Goal: Task Accomplishment & Management: Complete application form

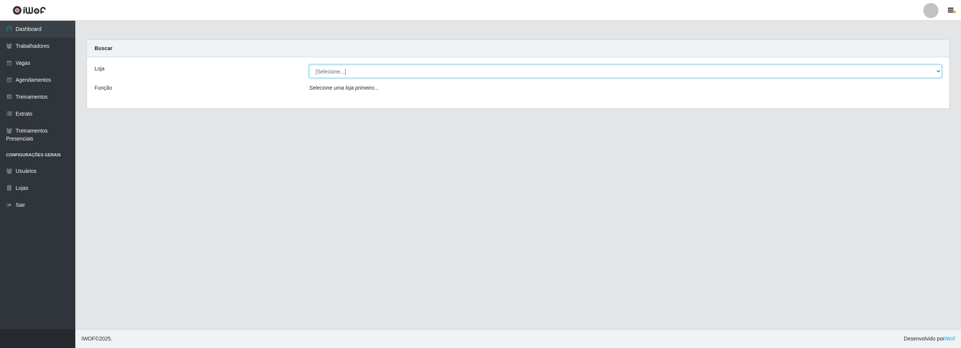
click at [457, 75] on select "[Selecione...] Ajubá Mercado" at bounding box center [625, 71] width 632 height 13
select select "402"
click at [309, 65] on select "[Selecione...] Ajubá Mercado" at bounding box center [625, 71] width 632 height 13
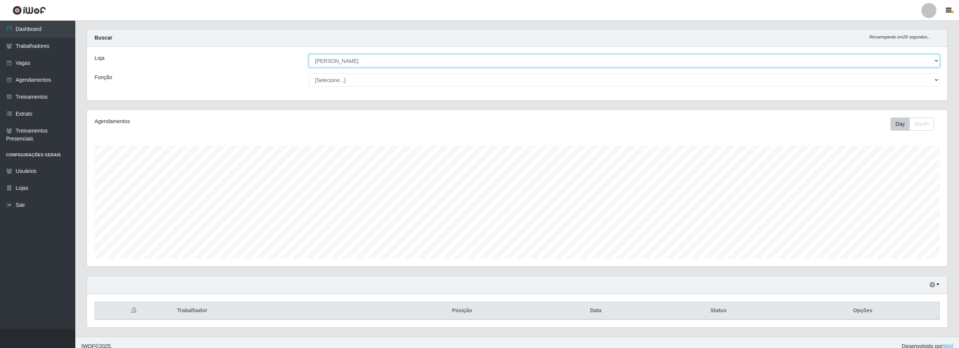
scroll to position [18, 0]
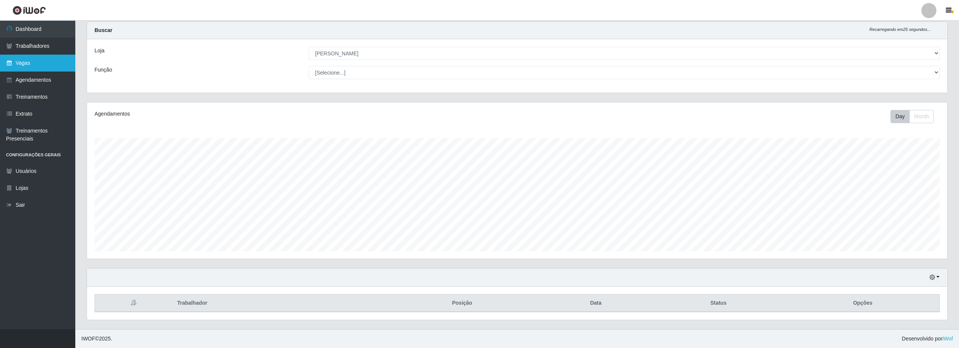
click at [26, 65] on link "Vagas" at bounding box center [37, 63] width 75 height 17
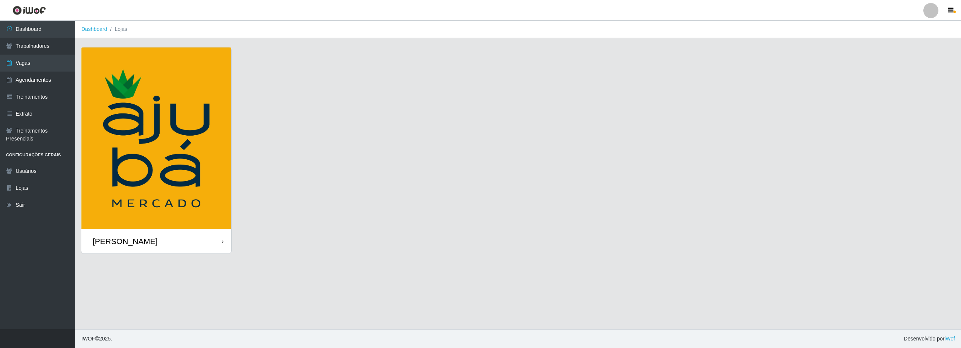
click at [141, 238] on div "[PERSON_NAME]" at bounding box center [125, 240] width 65 height 9
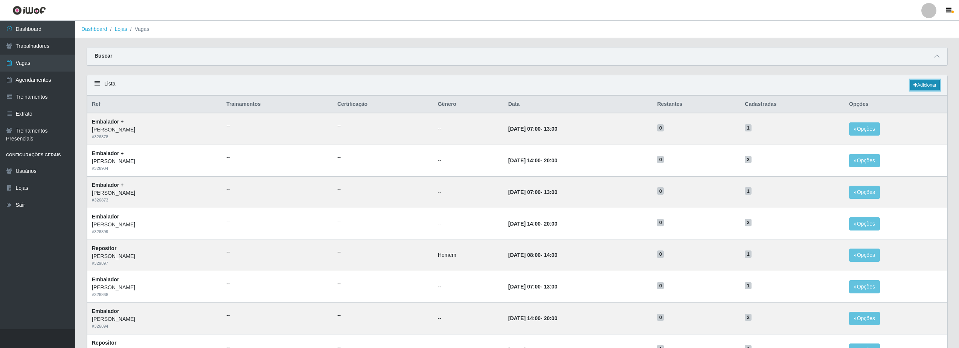
click at [920, 88] on link "Adicionar" at bounding box center [925, 85] width 30 height 11
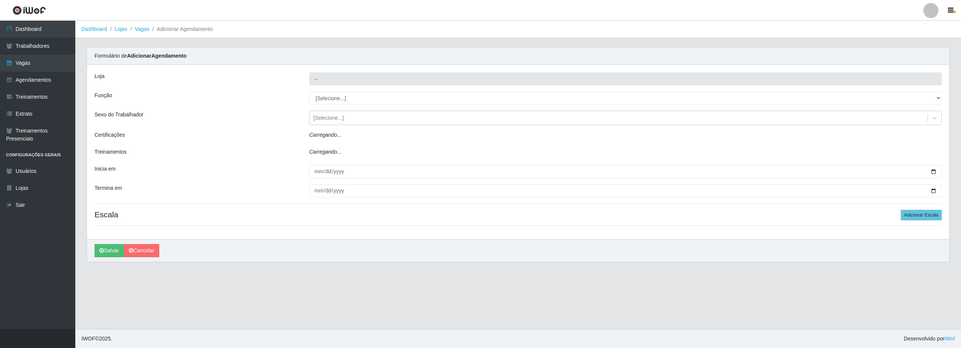
type input "[PERSON_NAME]"
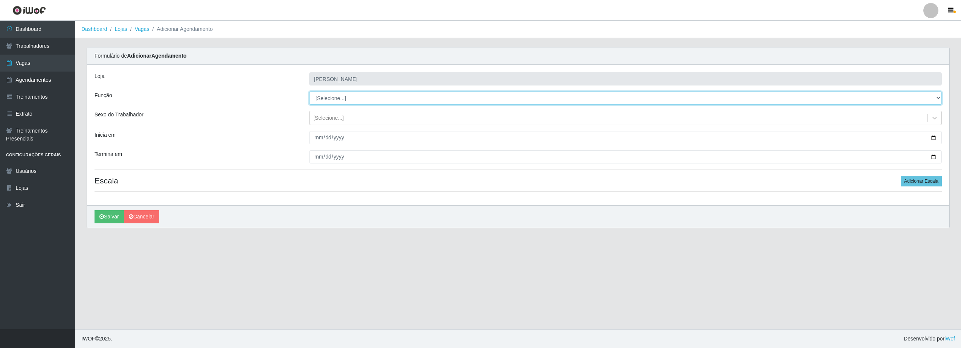
click at [358, 96] on select "[Selecione...] ASG ASG + ASG ++ Balconista de Açougue Balconista de Açougue + B…" at bounding box center [625, 97] width 632 height 13
select select "1"
click at [309, 91] on select "[Selecione...] ASG ASG + ASG ++ Balconista de Açougue Balconista de Açougue + B…" at bounding box center [625, 97] width 632 height 13
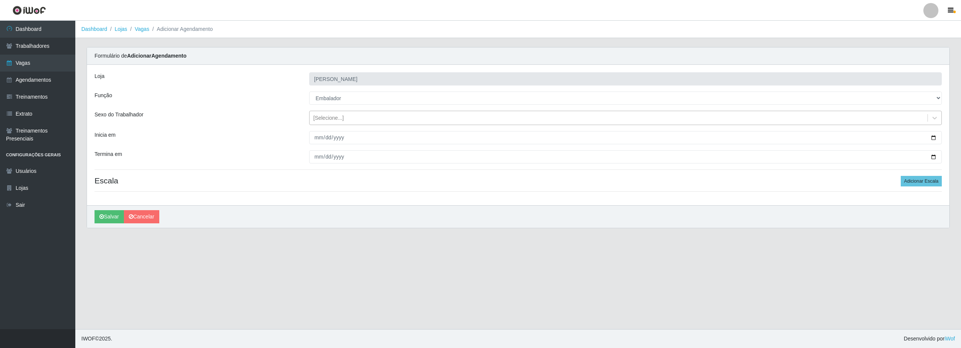
click at [352, 120] on div "[Selecione...]" at bounding box center [618, 118] width 618 height 12
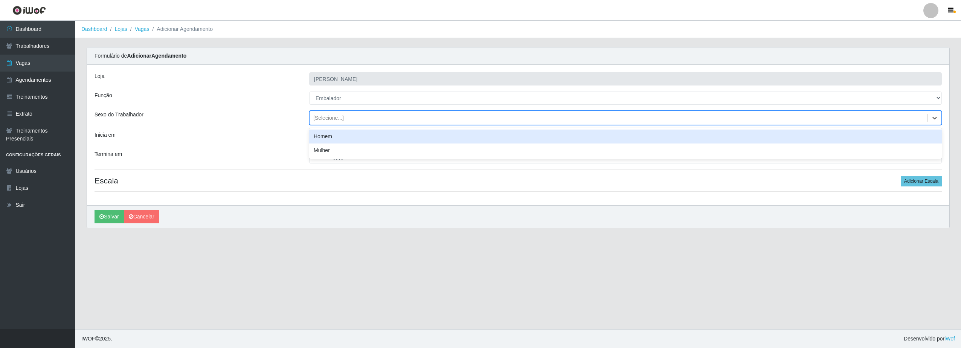
click at [352, 120] on div "[Selecione...]" at bounding box center [618, 118] width 618 height 12
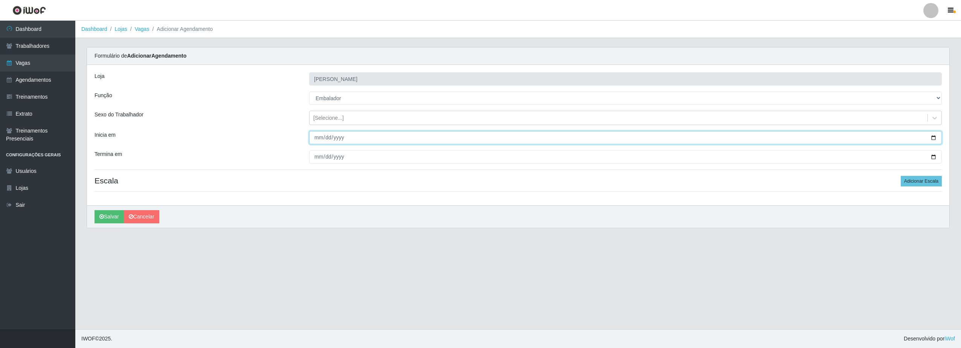
click at [934, 138] on input "Inicia em" at bounding box center [625, 137] width 632 height 13
type input "2025-09-01"
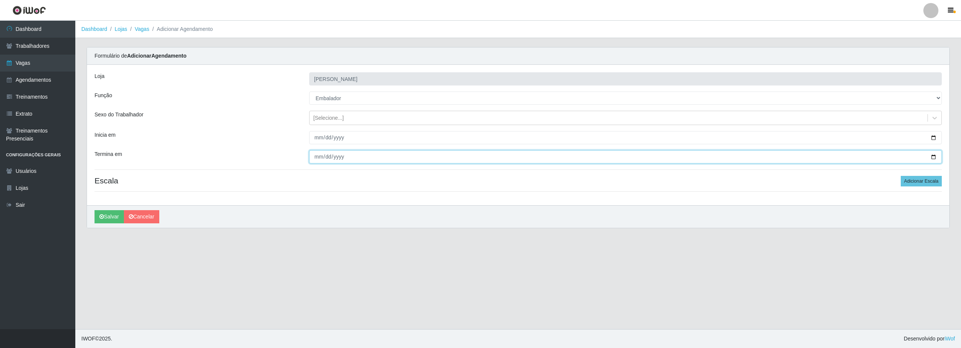
click at [934, 157] on input "Termina em" at bounding box center [625, 156] width 632 height 13
type input "2025-09-30"
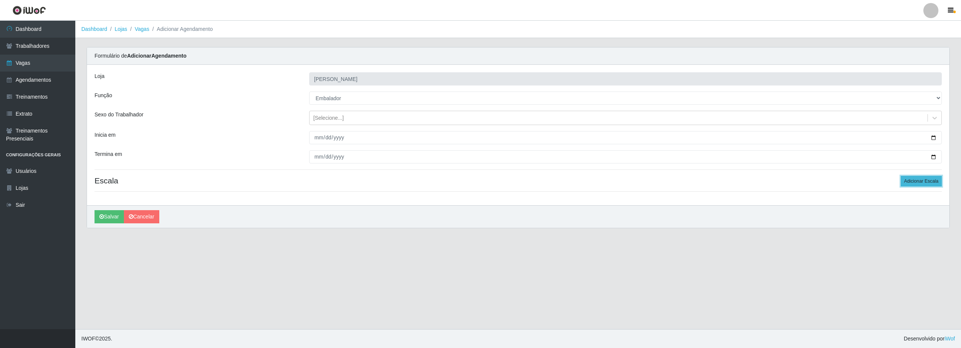
click at [928, 179] on button "Adicionar Escala" at bounding box center [920, 181] width 41 height 11
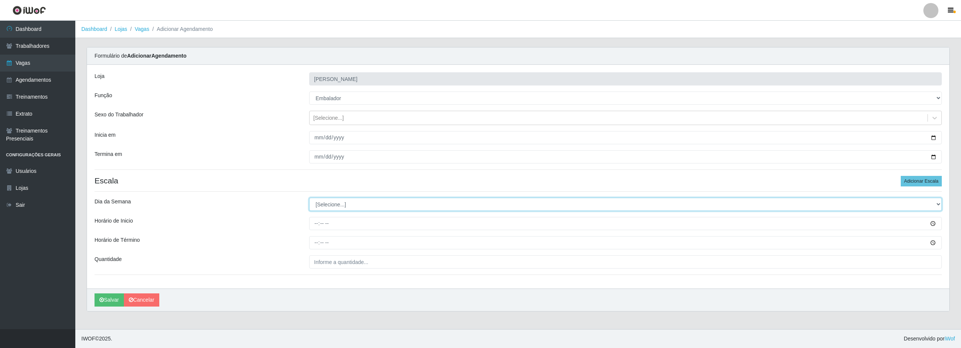
click at [334, 207] on select "[Selecione...] Segunda Terça Quarta Quinta Sexta Sábado Domingo" at bounding box center [625, 204] width 632 height 13
select select "1"
click at [309, 198] on select "[Selecione...] Segunda Terça Quarta Quinta Sexta Sábado Domingo" at bounding box center [625, 204] width 632 height 13
click at [346, 226] on input "Horário de Inicio" at bounding box center [625, 223] width 632 height 13
type input "07:00"
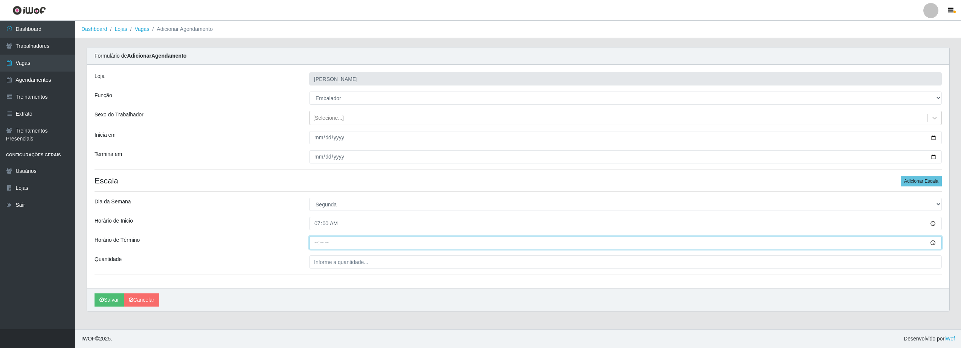
type input "13:00"
click at [337, 265] on input "___" at bounding box center [625, 261] width 632 height 13
type input "1__"
click at [334, 220] on input "07:00" at bounding box center [625, 223] width 632 height 13
type input "08:00"
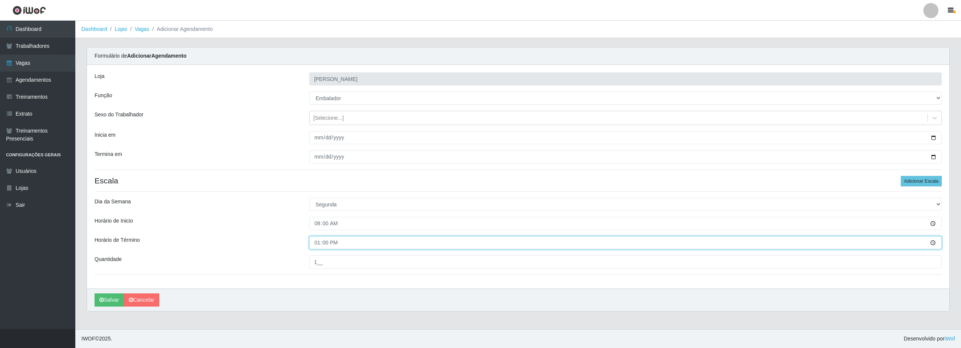
click at [318, 245] on input "13:00" at bounding box center [625, 242] width 632 height 13
type input "14:00"
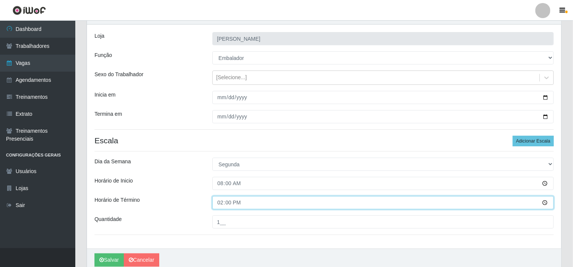
scroll to position [72, 0]
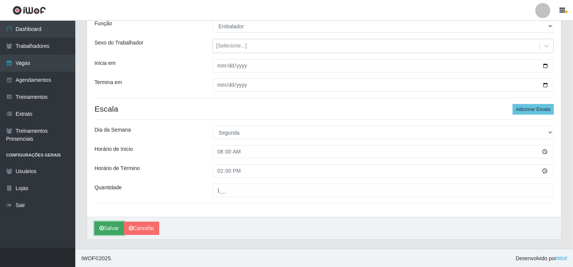
click at [107, 228] on button "Salvar" at bounding box center [108, 227] width 29 height 13
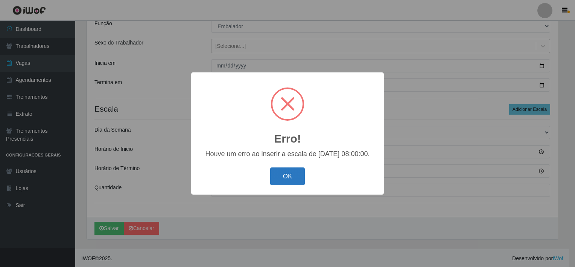
click at [276, 178] on button "OK" at bounding box center [287, 176] width 35 height 18
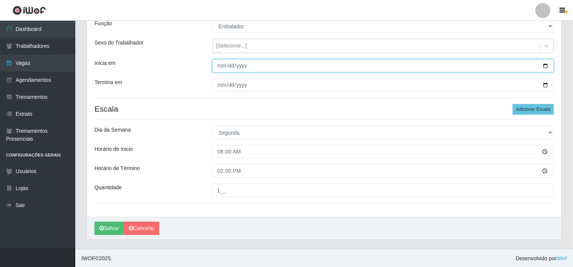
click at [547, 64] on input "2025-09-01" at bounding box center [383, 65] width 342 height 13
type input "2025-09-02"
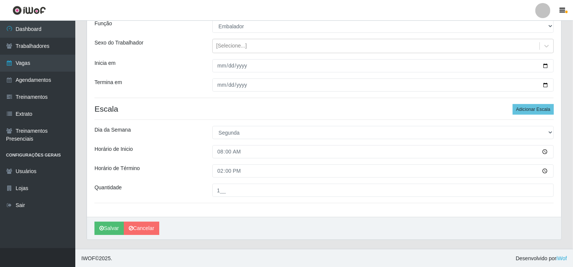
click at [170, 109] on h4 "Escala Adicionar Escala" at bounding box center [323, 108] width 459 height 9
click at [107, 230] on button "Salvar" at bounding box center [108, 227] width 29 height 13
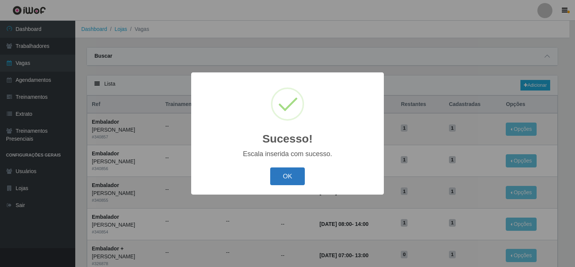
click at [284, 174] on button "OK" at bounding box center [287, 176] width 35 height 18
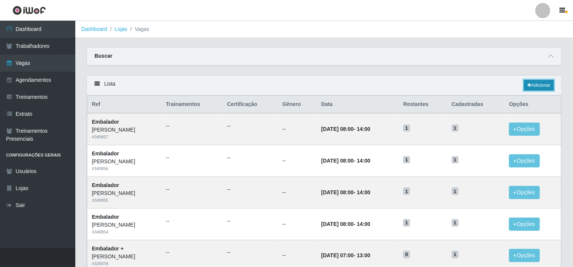
click at [541, 85] on link "Adicionar" at bounding box center [539, 85] width 30 height 11
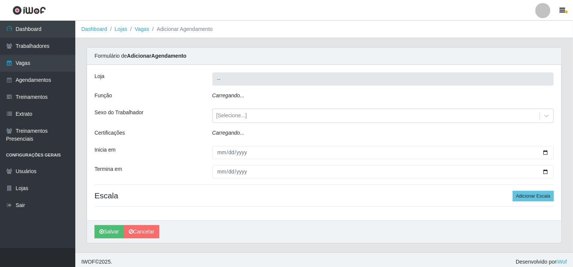
type input "[PERSON_NAME]"
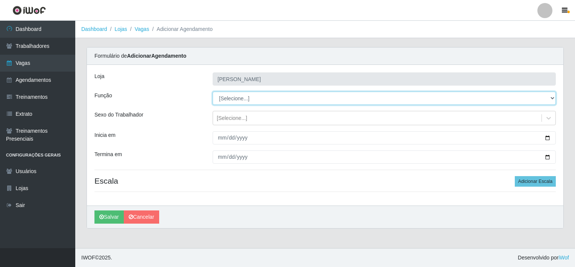
click at [257, 99] on select "[Selecione...] ASG ASG + ASG ++ Balconista de Açougue Balconista de Açougue + B…" at bounding box center [384, 97] width 343 height 13
select select "1"
click at [213, 91] on select "[Selecione...] ASG ASG + ASG ++ Balconista de Açougue Balconista de Açougue + B…" at bounding box center [384, 97] width 343 height 13
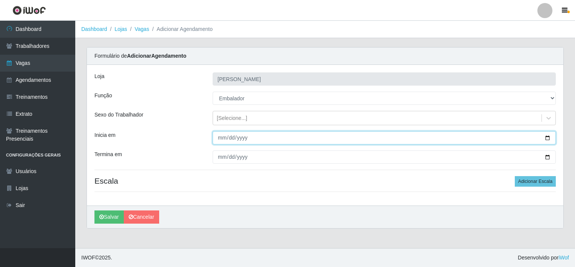
click at [282, 137] on input "Inicia em" at bounding box center [384, 137] width 343 height 13
type input "2025-09-02"
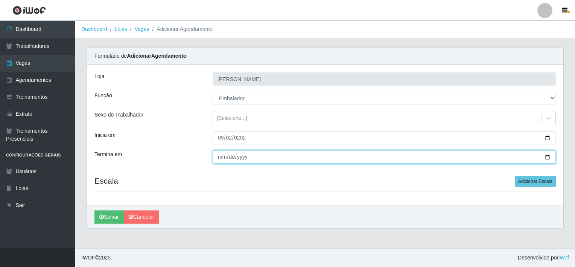
click at [548, 154] on input "Termina em" at bounding box center [384, 156] width 343 height 13
type input "2025-09-30"
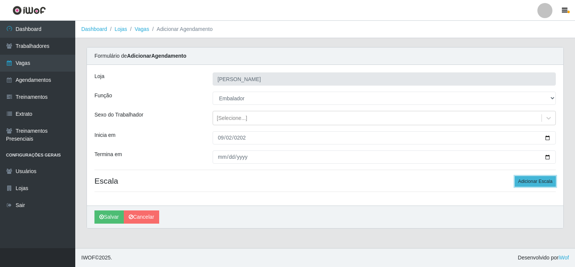
click at [533, 181] on button "Adicionar Escala" at bounding box center [535, 181] width 41 height 11
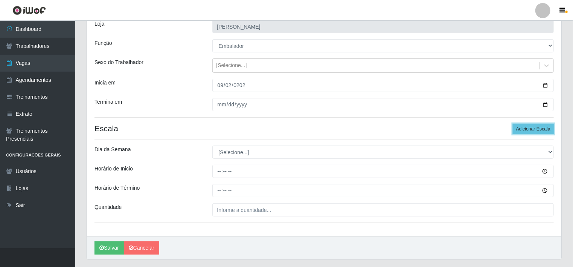
scroll to position [72, 0]
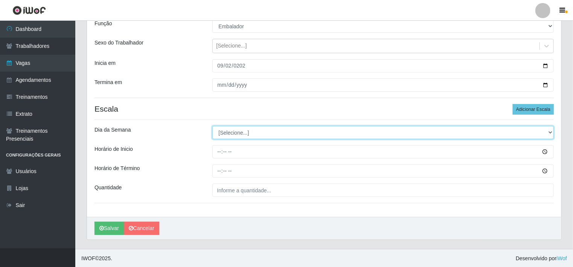
click at [235, 134] on select "[Selecione...] Segunda Terça Quarta Quinta Sexta Sábado Domingo" at bounding box center [383, 132] width 342 height 13
select select "2"
click at [212, 126] on select "[Selecione...] Segunda Terça Quarta Quinta Sexta Sábado Domingo" at bounding box center [383, 132] width 342 height 13
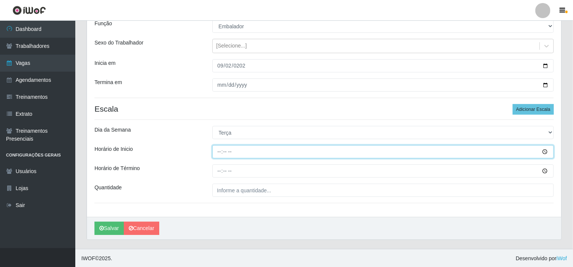
click at [242, 152] on input "Horário de Inicio" at bounding box center [383, 151] width 342 height 13
type input "08:00"
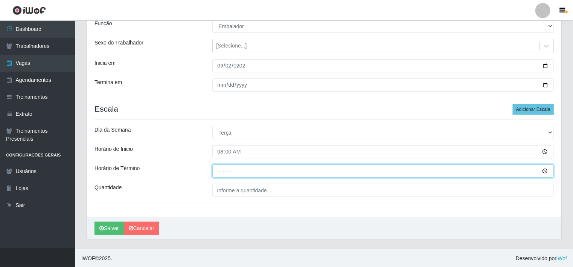
type input "14:00"
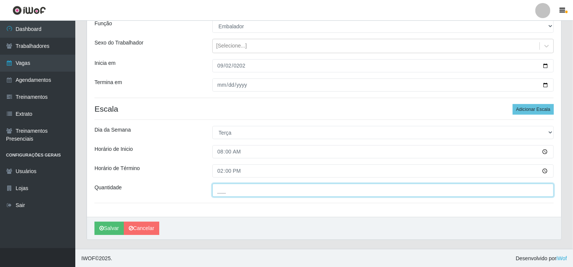
click at [265, 189] on input "___" at bounding box center [383, 189] width 342 height 13
type input "1__"
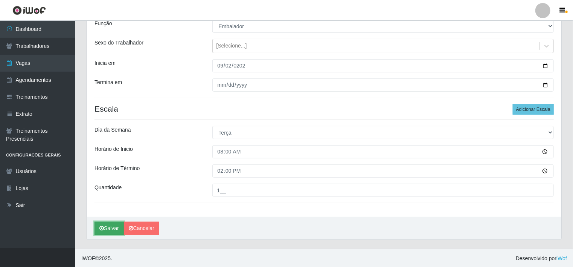
click at [104, 227] on button "Salvar" at bounding box center [108, 227] width 29 height 13
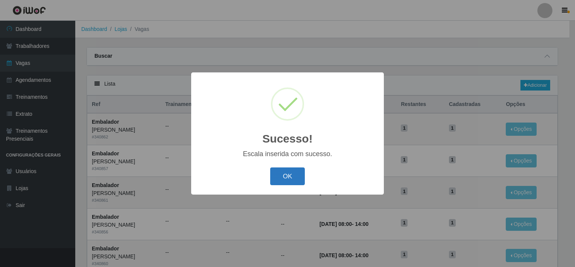
click at [295, 179] on button "OK" at bounding box center [287, 176] width 35 height 18
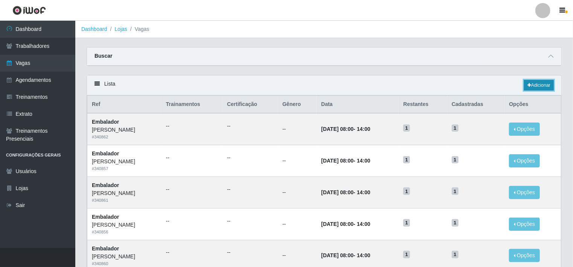
click at [535, 86] on link "Adicionar" at bounding box center [539, 85] width 30 height 11
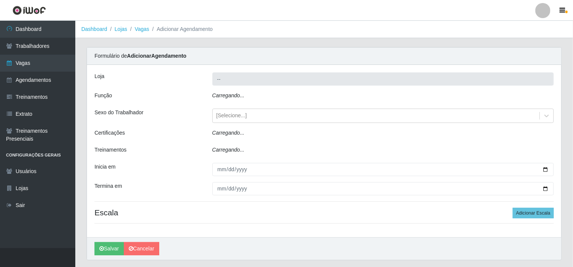
type input "[PERSON_NAME]"
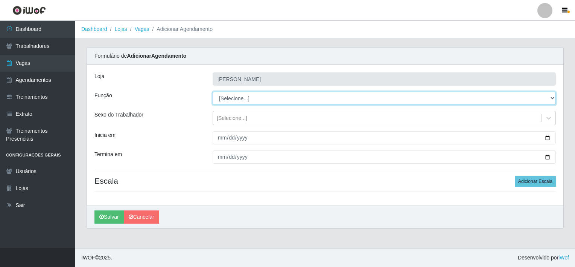
click at [264, 100] on select "[Selecione...] ASG ASG + ASG ++ Balconista de Açougue Balconista de Açougue + B…" at bounding box center [384, 97] width 343 height 13
select select "1"
click at [213, 91] on select "[Selecione...] ASG ASG + ASG ++ Balconista de Açougue Balconista de Açougue + B…" at bounding box center [384, 97] width 343 height 13
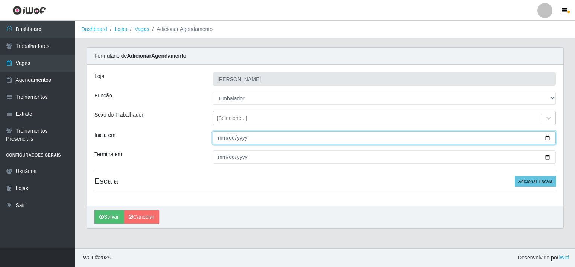
click at [549, 135] on input "Inicia em" at bounding box center [384, 137] width 343 height 13
type input "2025-09-02"
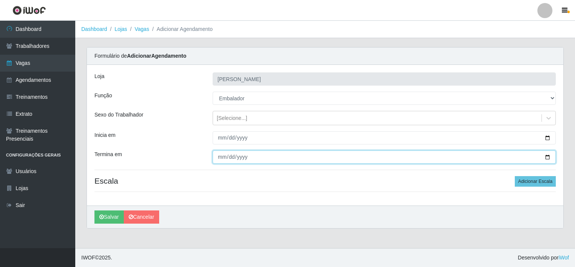
click at [548, 155] on input "Termina em" at bounding box center [384, 156] width 343 height 13
type input "2025-09-30"
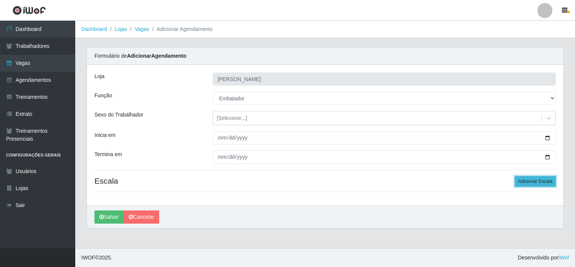
click at [527, 178] on button "Adicionar Escala" at bounding box center [535, 181] width 41 height 11
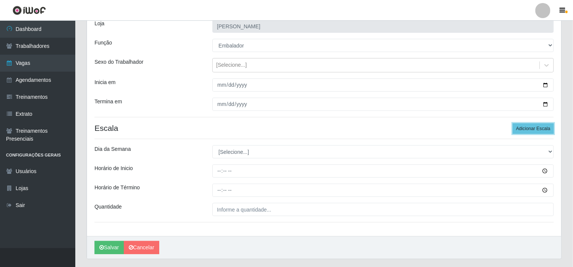
scroll to position [72, 0]
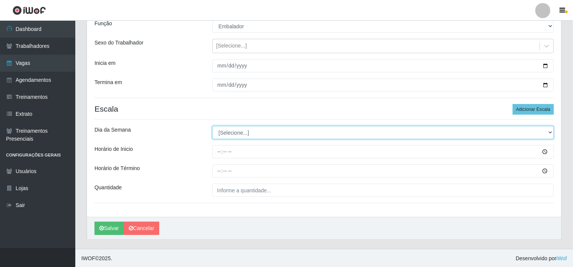
click at [229, 130] on select "[Selecione...] Segunda Terça Quarta Quinta Sexta Sábado Domingo" at bounding box center [383, 132] width 342 height 13
select select "3"
click at [212, 126] on select "[Selecione...] Segunda Terça Quarta Quinta Sexta Sábado Domingo" at bounding box center [383, 132] width 342 height 13
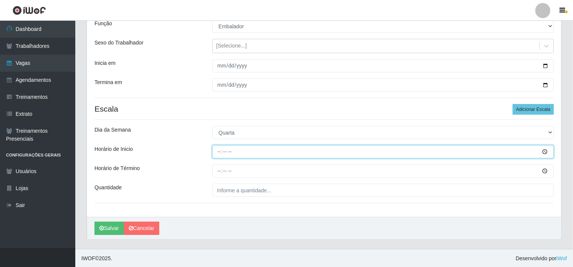
click at [242, 150] on input "Horário de Inicio" at bounding box center [383, 151] width 342 height 13
type input "08:00"
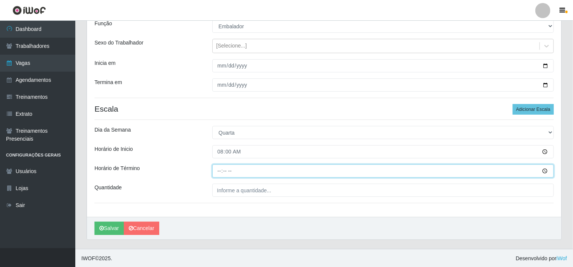
type input "14:00"
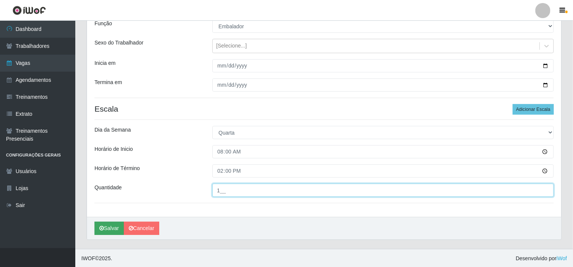
type input "1__"
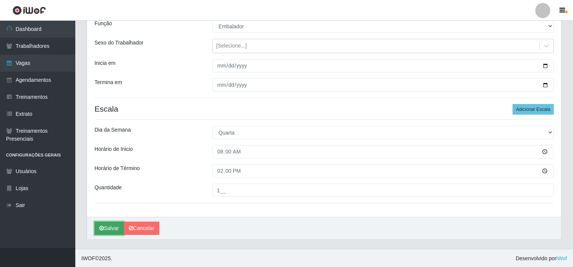
click at [103, 230] on icon "submit" at bounding box center [101, 227] width 5 height 5
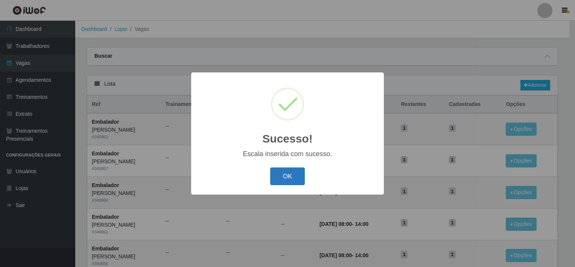
click at [282, 178] on button "OK" at bounding box center [287, 176] width 35 height 18
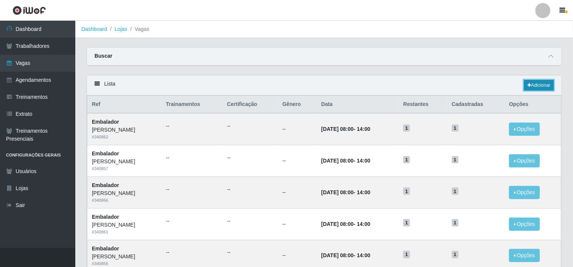
click at [545, 85] on link "Adicionar" at bounding box center [539, 85] width 30 height 11
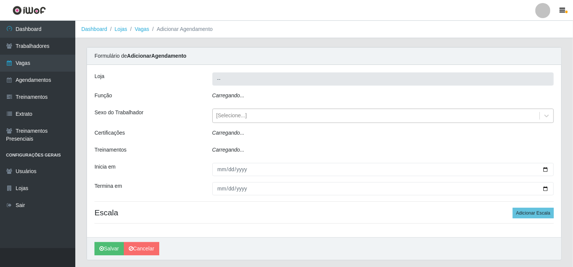
type input "[PERSON_NAME]"
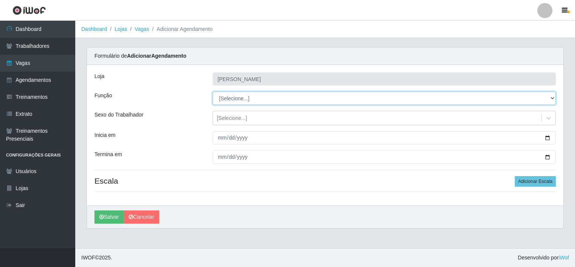
click at [233, 99] on select "[Selecione...] ASG ASG + ASG ++ Balconista de Açougue Balconista de Açougue + B…" at bounding box center [384, 97] width 343 height 13
select select "1"
click at [213, 91] on select "[Selecione...] ASG ASG + ASG ++ Balconista de Açougue Balconista de Açougue + B…" at bounding box center [384, 97] width 343 height 13
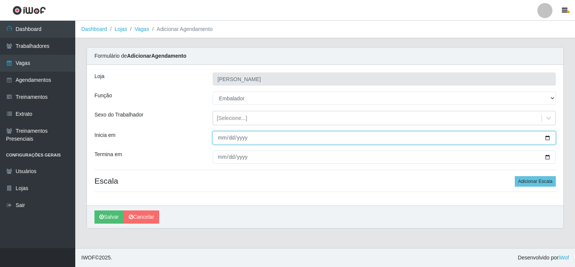
click at [548, 137] on input "Inicia em" at bounding box center [384, 137] width 343 height 13
type input "2025-09-02"
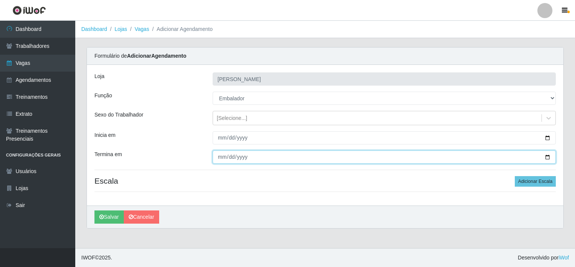
click at [547, 155] on input "Termina em" at bounding box center [384, 156] width 343 height 13
type input "2025-09-30"
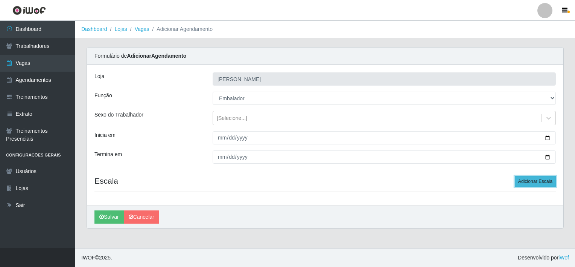
click at [525, 183] on button "Adicionar Escala" at bounding box center [535, 181] width 41 height 11
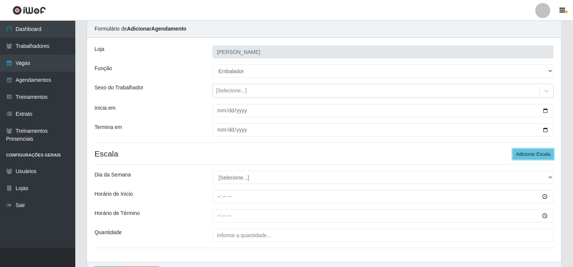
scroll to position [72, 0]
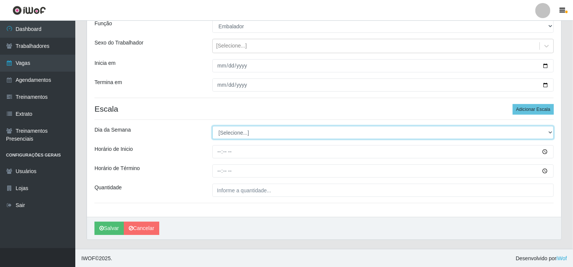
click at [233, 128] on select "[Selecione...] Segunda Terça Quarta Quinta Sexta Sábado Domingo" at bounding box center [383, 132] width 342 height 13
select select "4"
click at [212, 126] on select "[Selecione...] Segunda Terça Quarta Quinta Sexta Sábado Domingo" at bounding box center [383, 132] width 342 height 13
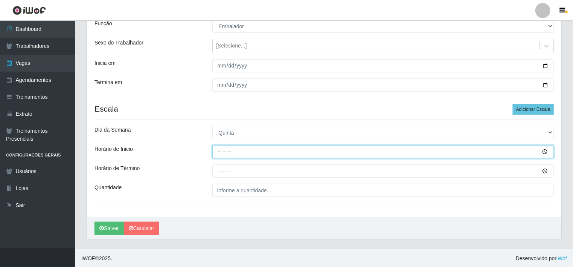
click at [257, 149] on input "Horário de Inicio" at bounding box center [383, 151] width 342 height 13
type input "08:00"
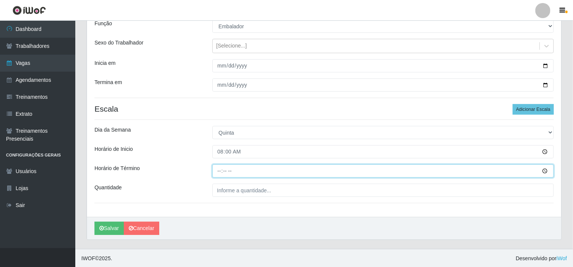
type input "14:00"
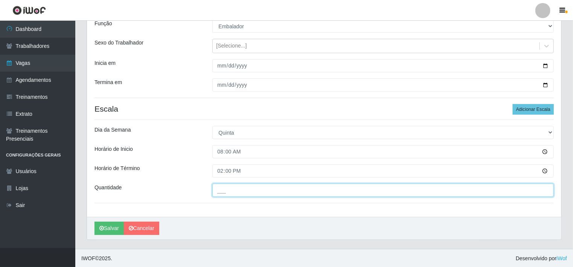
click at [260, 189] on input "___" at bounding box center [383, 189] width 342 height 13
type input "1__"
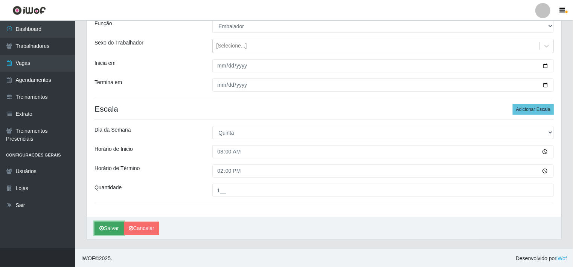
click at [105, 232] on button "Salvar" at bounding box center [108, 227] width 29 height 13
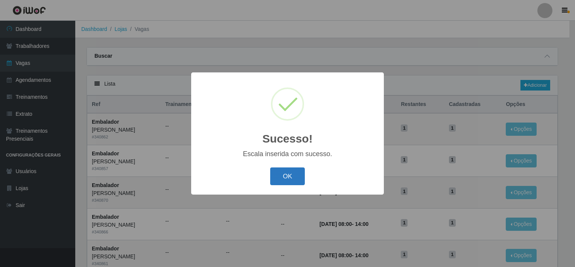
click at [282, 181] on button "OK" at bounding box center [287, 176] width 35 height 18
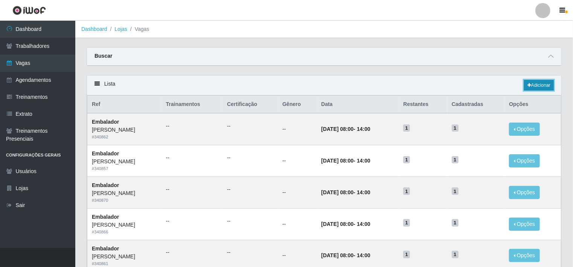
click at [538, 88] on link "Adicionar" at bounding box center [539, 85] width 30 height 11
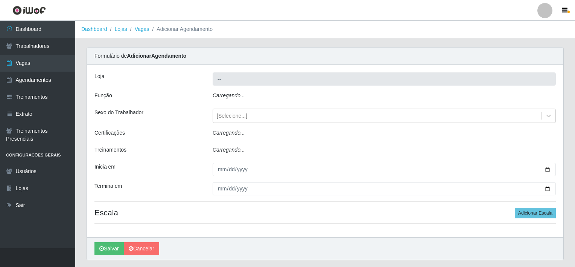
type input "[PERSON_NAME]"
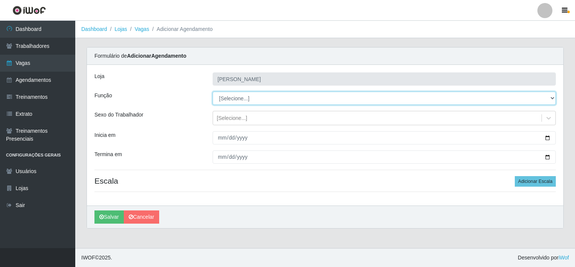
click at [229, 100] on select "[Selecione...] ASG ASG + ASG ++ Balconista de Açougue Balconista de Açougue + B…" at bounding box center [384, 97] width 343 height 13
select select "1"
click at [213, 91] on select "[Selecione...] ASG ASG + ASG ++ Balconista de Açougue Balconista de Açougue + B…" at bounding box center [384, 97] width 343 height 13
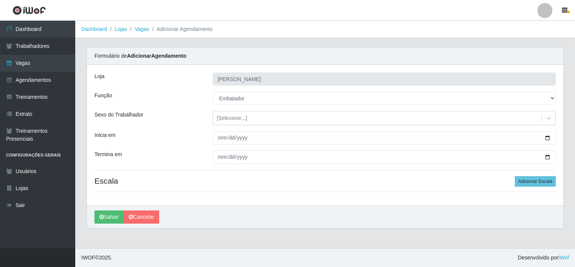
click at [181, 125] on div "Loja Ajubá Mercado Função [Selecione...] ASG ASG + ASG ++ Balconista de Açougue…" at bounding box center [325, 135] width 477 height 140
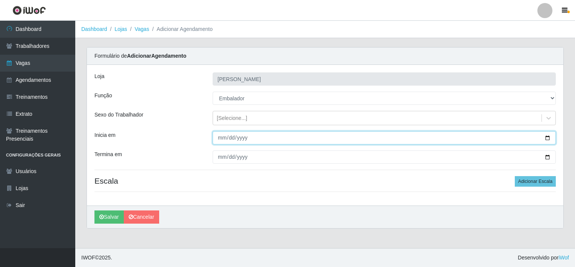
click at [548, 136] on input "Inicia em" at bounding box center [384, 137] width 343 height 13
type input "2025-09-02"
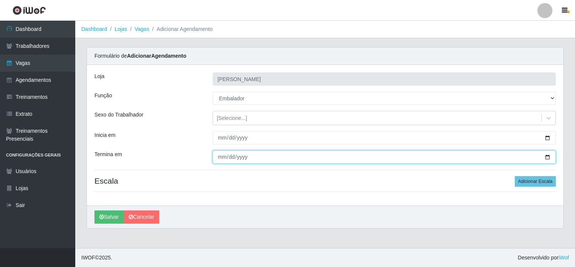
click at [547, 157] on input "Termina em" at bounding box center [384, 156] width 343 height 13
type input "2025-09-30"
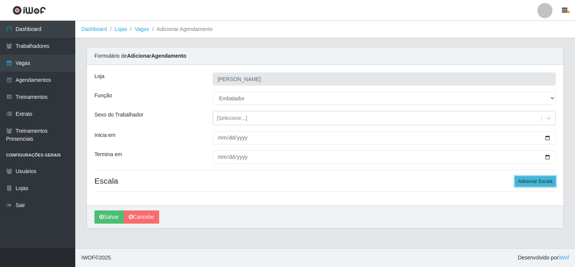
click at [535, 178] on button "Adicionar Escala" at bounding box center [535, 181] width 41 height 11
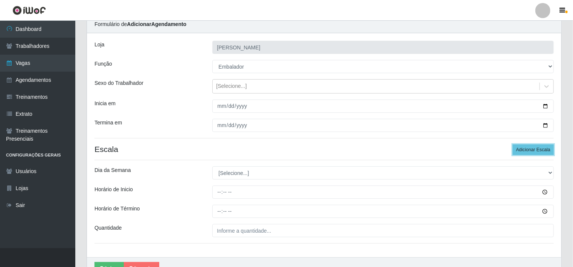
scroll to position [72, 0]
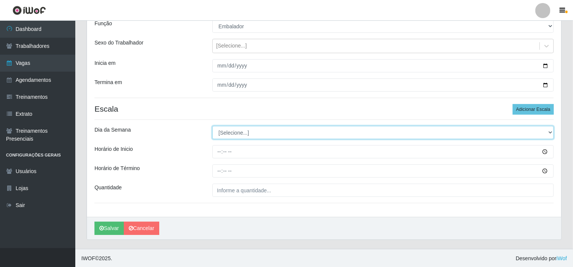
click at [239, 128] on select "[Selecione...] Segunda Terça Quarta Quinta Sexta Sábado Domingo" at bounding box center [383, 132] width 342 height 13
select select "5"
click at [212, 126] on select "[Selecione...] Segunda Terça Quarta Quinta Sexta Sábado Domingo" at bounding box center [383, 132] width 342 height 13
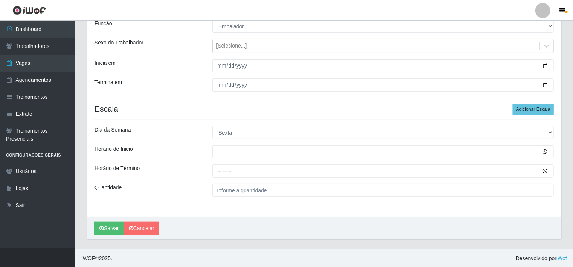
click at [190, 167] on div "Horário de Término" at bounding box center [148, 170] width 118 height 13
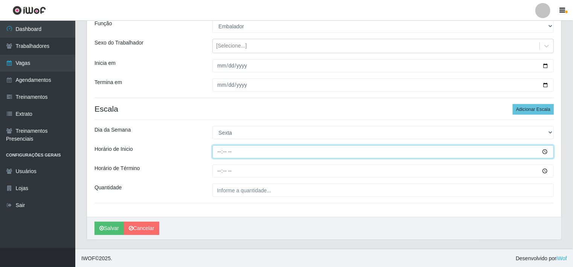
click at [243, 153] on input "Horário de Inicio" at bounding box center [383, 151] width 342 height 13
type input "08:00"
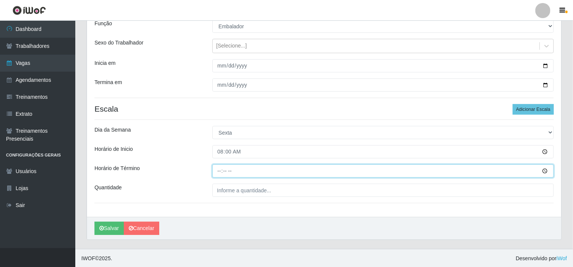
type input "14:00"
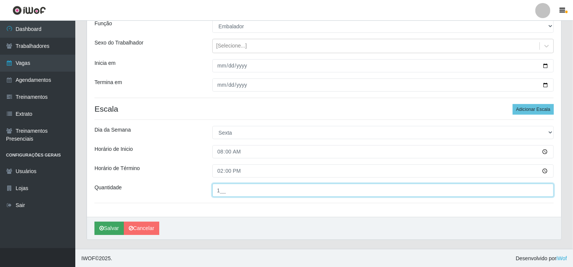
type input "1__"
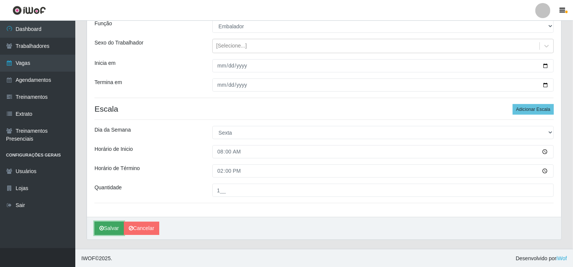
click at [111, 229] on button "Salvar" at bounding box center [108, 227] width 29 height 13
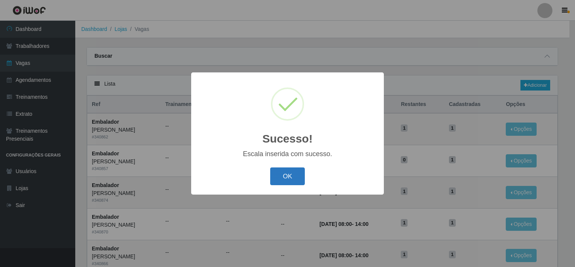
click at [292, 176] on button "OK" at bounding box center [287, 176] width 35 height 18
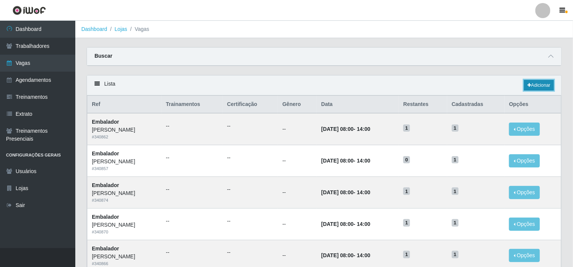
click at [537, 86] on link "Adicionar" at bounding box center [539, 85] width 30 height 11
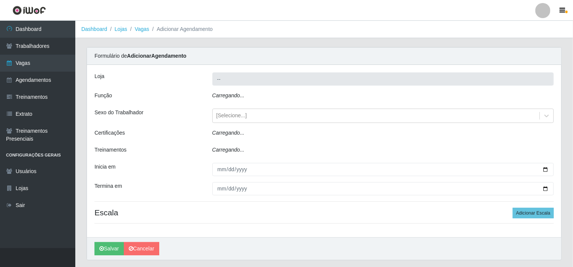
type input "[PERSON_NAME]"
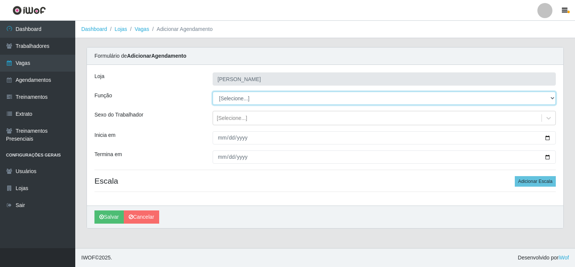
click at [232, 96] on select "[Selecione...] ASG ASG + ASG ++ Balconista de Açougue Balconista de Açougue + B…" at bounding box center [384, 97] width 343 height 13
select select "1"
click at [213, 91] on select "[Selecione...] ASG ASG + ASG ++ Balconista de Açougue Balconista de Açougue + B…" at bounding box center [384, 97] width 343 height 13
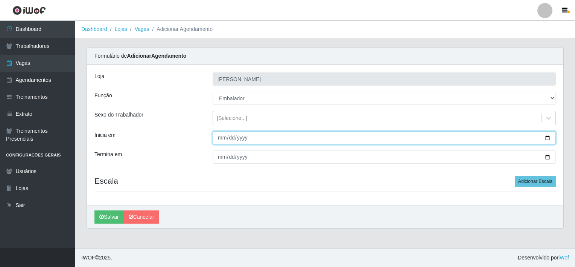
click at [547, 136] on input "Inicia em" at bounding box center [384, 137] width 343 height 13
type input "2025-09-02"
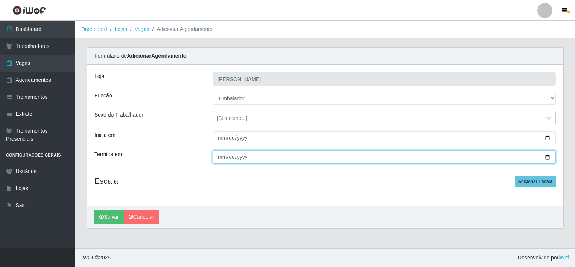
click at [548, 156] on input "Termina em" at bounding box center [384, 156] width 343 height 13
type input "2025-09-30"
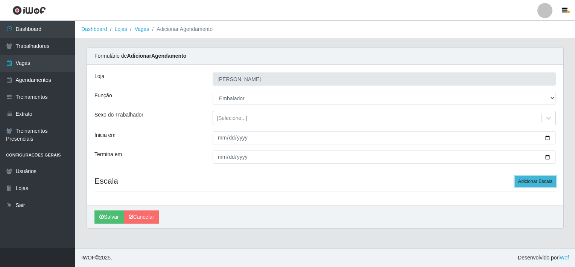
click at [531, 181] on button "Adicionar Escala" at bounding box center [535, 181] width 41 height 11
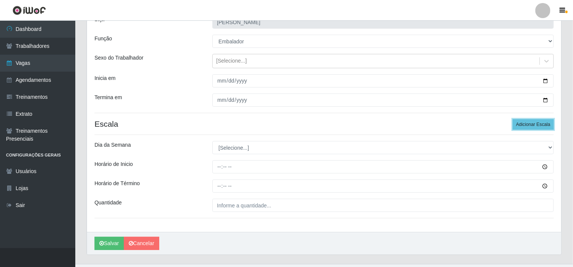
scroll to position [72, 0]
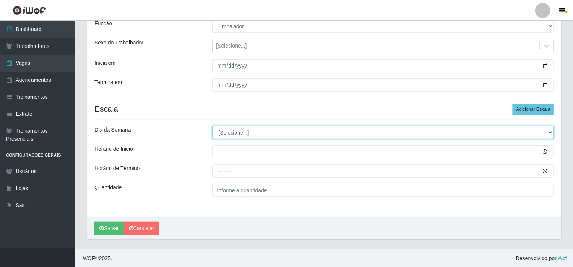
click at [248, 136] on select "[Selecione...] Segunda Terça Quarta Quinta Sexta Sábado Domingo" at bounding box center [383, 132] width 342 height 13
select select "6"
click at [212, 126] on select "[Selecione...] Segunda Terça Quarta Quinta Sexta Sábado Domingo" at bounding box center [383, 132] width 342 height 13
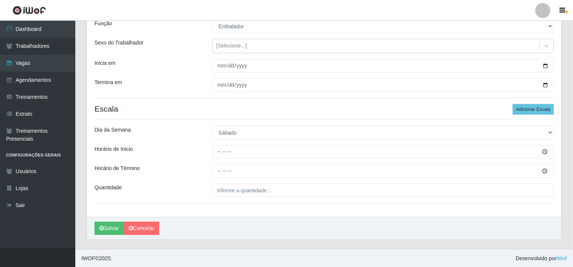
click at [182, 149] on div "Horário de Inicio" at bounding box center [148, 151] width 118 height 13
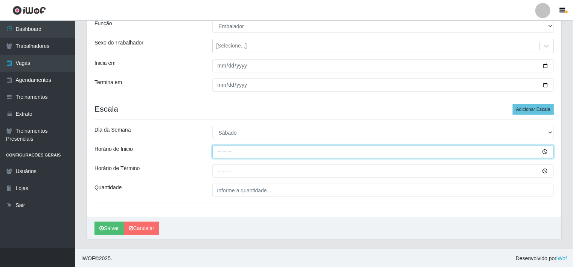
click at [495, 150] on input "Horário de Inicio" at bounding box center [383, 151] width 342 height 13
type input "08:00"
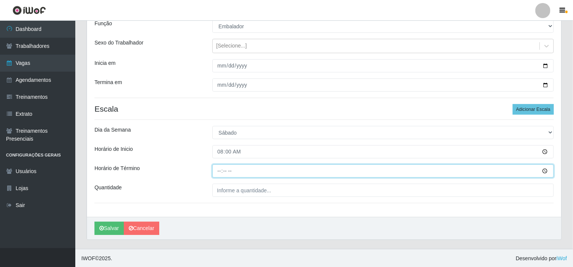
type input "14:00"
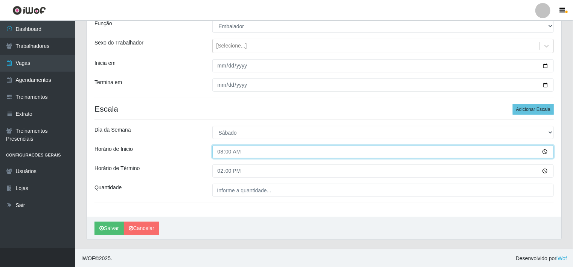
click at [277, 149] on input "08:00" at bounding box center [383, 151] width 342 height 13
type input "07:00"
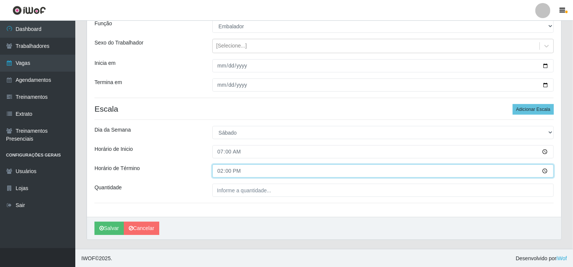
click at [267, 173] on input "14:00" at bounding box center [383, 170] width 342 height 13
type input "13:00"
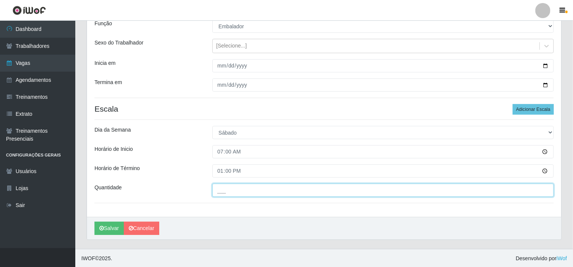
click at [272, 192] on input "___" at bounding box center [383, 189] width 342 height 13
type input "2__"
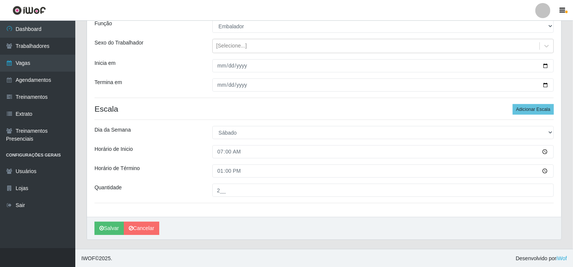
click at [192, 178] on div "Loja Ajubá Mercado Função [Selecione...] ASG ASG + ASG ++ Balconista de Açougue…" at bounding box center [324, 105] width 474 height 224
click at [104, 225] on button "Salvar" at bounding box center [108, 227] width 29 height 13
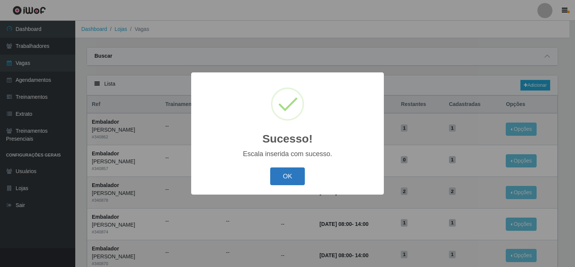
click at [288, 179] on button "OK" at bounding box center [287, 176] width 35 height 18
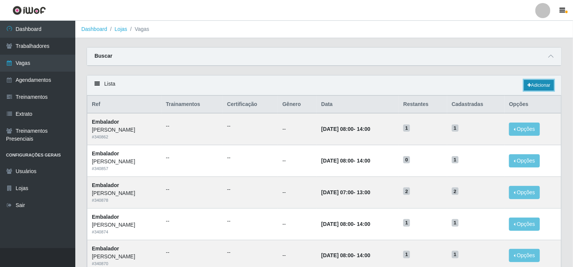
click at [544, 85] on link "Adicionar" at bounding box center [539, 85] width 30 height 11
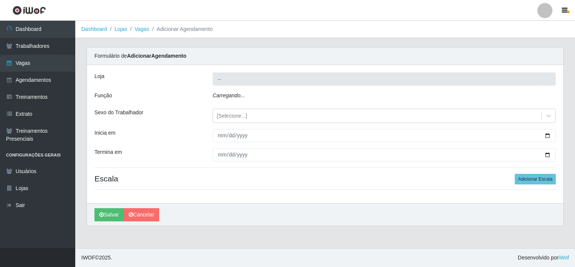
type input "[PERSON_NAME]"
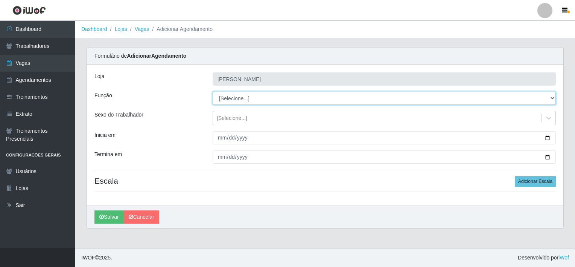
click at [241, 99] on select "[Selecione...] ASG ASG + ASG ++ Balconista de Açougue Balconista de Açougue + B…" at bounding box center [384, 97] width 343 height 13
select select "1"
click at [213, 91] on select "[Selecione...] ASG ASG + ASG ++ Balconista de Açougue Balconista de Açougue + B…" at bounding box center [384, 97] width 343 height 13
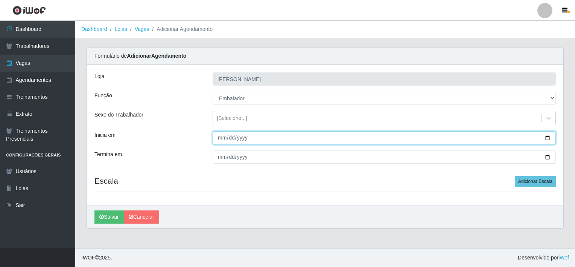
click at [548, 137] on input "Inicia em" at bounding box center [384, 137] width 343 height 13
type input "2025-09-02"
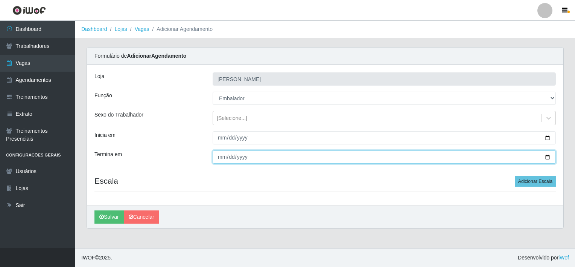
click at [548, 156] on input "Termina em" at bounding box center [384, 156] width 343 height 13
type input "2025-09-30"
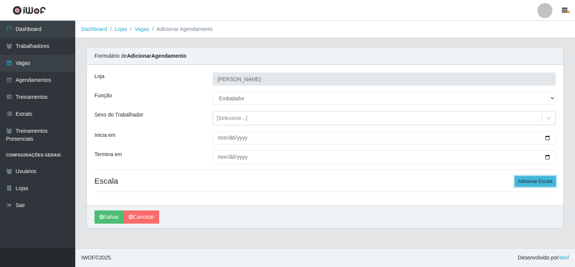
click at [542, 183] on button "Adicionar Escala" at bounding box center [535, 181] width 41 height 11
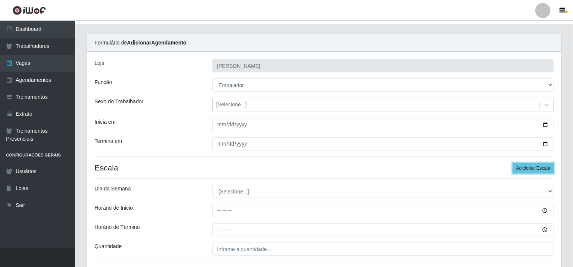
scroll to position [72, 0]
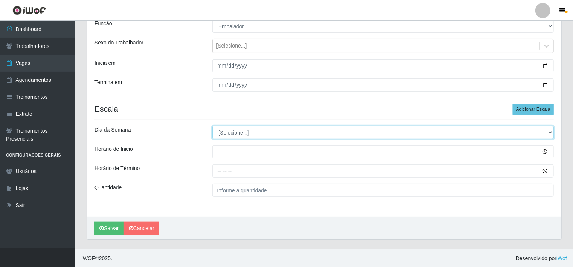
click at [223, 130] on select "[Selecione...] Segunda Terça Quarta Quinta Sexta Sábado Domingo" at bounding box center [383, 132] width 342 height 13
select select "0"
click at [212, 126] on select "[Selecione...] Segunda Terça Quarta Quinta Sexta Sábado Domingo" at bounding box center [383, 132] width 342 height 13
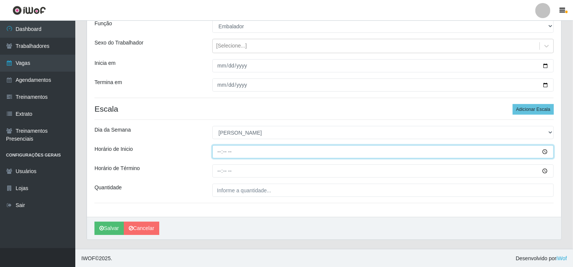
click at [242, 149] on input "Horário de Inicio" at bounding box center [383, 151] width 342 height 13
type input "09:00"
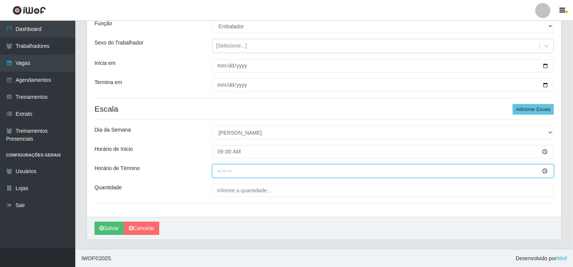
type input "15:00"
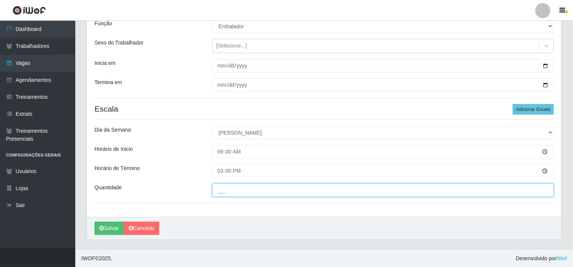
click at [259, 190] on input "___" at bounding box center [383, 189] width 342 height 13
type input "1__"
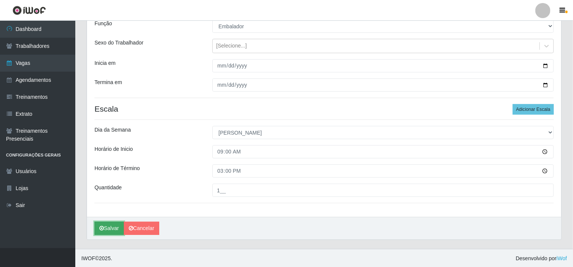
click at [106, 229] on button "Salvar" at bounding box center [108, 227] width 29 height 13
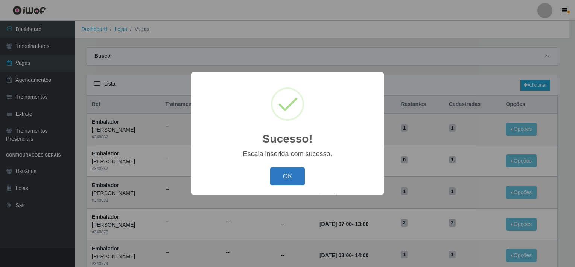
click at [296, 176] on button "OK" at bounding box center [287, 176] width 35 height 18
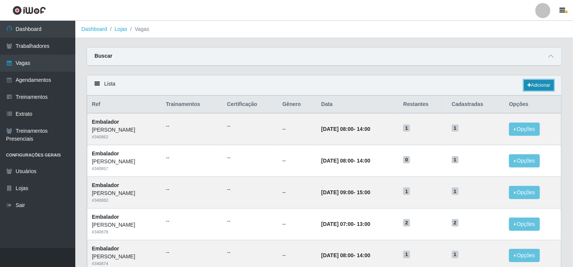
click at [549, 84] on link "Adicionar" at bounding box center [539, 85] width 30 height 11
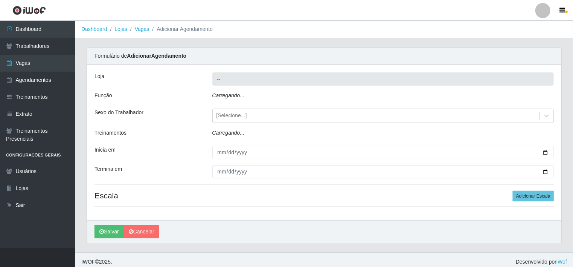
type input "[PERSON_NAME]"
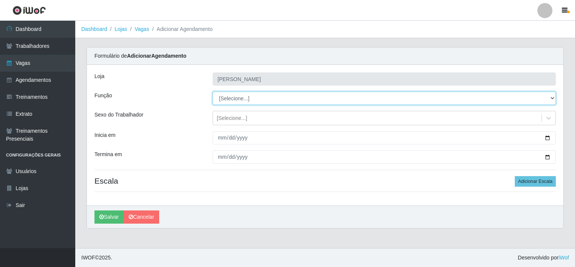
click at [238, 97] on select "[Selecione...] ASG ASG + ASG ++ Balconista de Açougue Balconista de Açougue + B…" at bounding box center [384, 97] width 343 height 13
select select "1"
click at [213, 91] on select "[Selecione...] ASG ASG + ASG ++ Balconista de Açougue Balconista de Açougue + B…" at bounding box center [384, 97] width 343 height 13
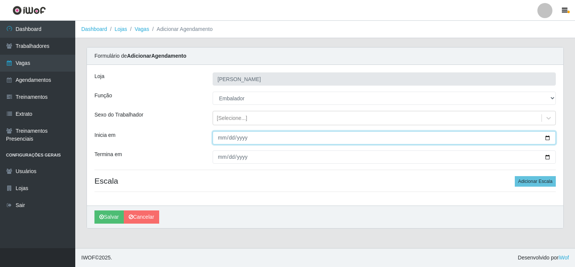
click at [480, 139] on input "Inicia em" at bounding box center [384, 137] width 343 height 13
type input "2025-09-02"
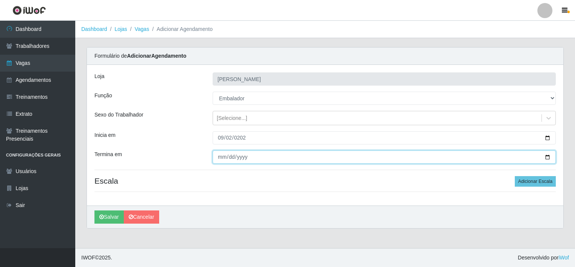
click at [546, 155] on input "Termina em" at bounding box center [384, 156] width 343 height 13
type input "2025-09-30"
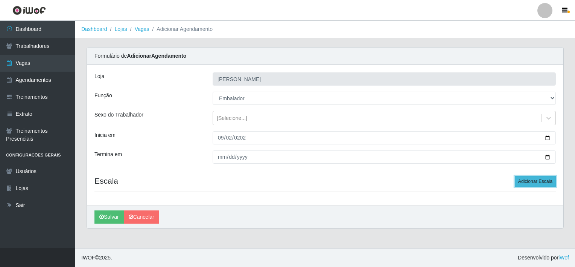
click at [529, 184] on button "Adicionar Escala" at bounding box center [535, 181] width 41 height 11
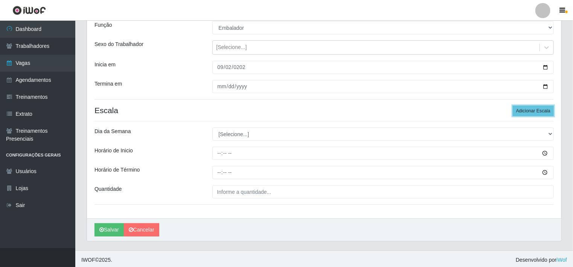
scroll to position [72, 0]
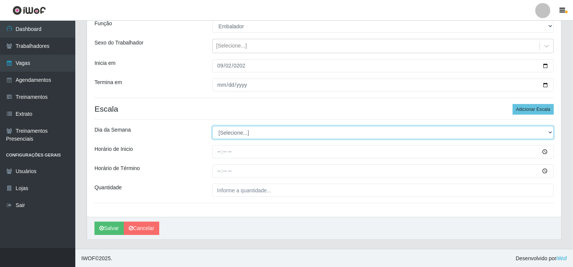
click at [232, 129] on select "[Selecione...] Segunda Terça Quarta Quinta Sexta Sábado Domingo" at bounding box center [383, 132] width 342 height 13
select select "1"
click at [212, 126] on select "[Selecione...] Segunda Terça Quarta Quinta Sexta Sábado Domingo" at bounding box center [383, 132] width 342 height 13
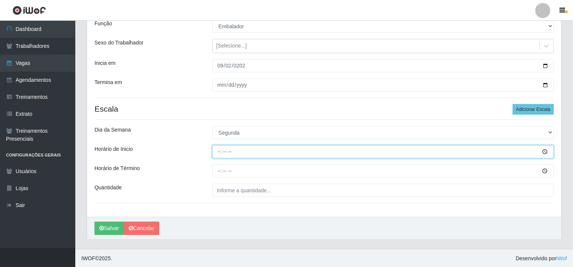
click at [246, 154] on input "Horário de Inicio" at bounding box center [383, 151] width 342 height 13
type input "14:00"
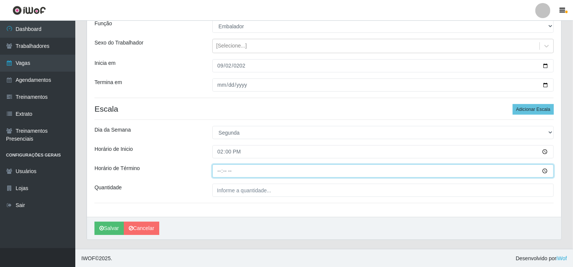
type input "20:00"
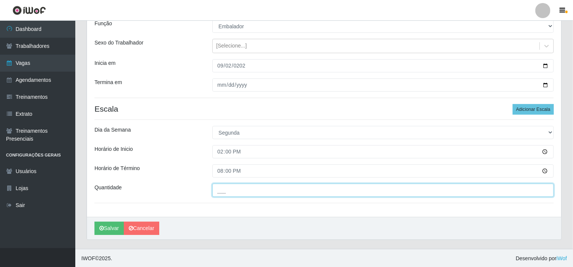
click at [279, 189] on input "___" at bounding box center [383, 189] width 342 height 13
type input "2__"
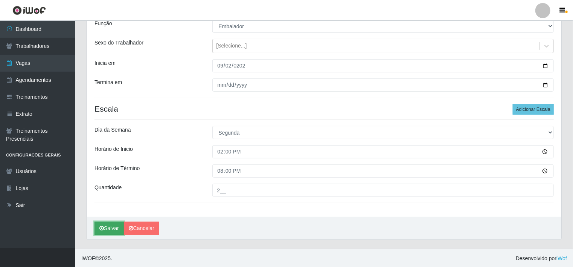
click at [105, 229] on button "Salvar" at bounding box center [108, 227] width 29 height 13
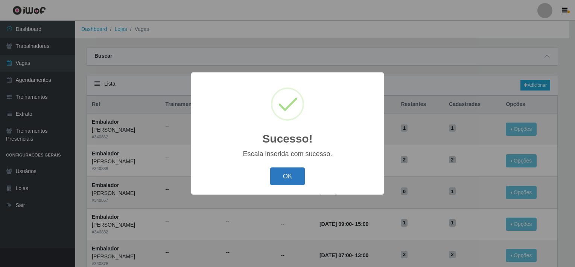
click at [286, 177] on button "OK" at bounding box center [287, 176] width 35 height 18
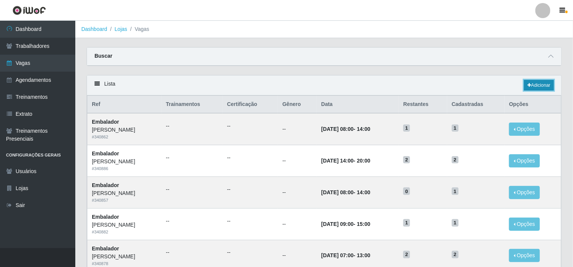
click at [530, 86] on icon at bounding box center [529, 85] width 4 height 5
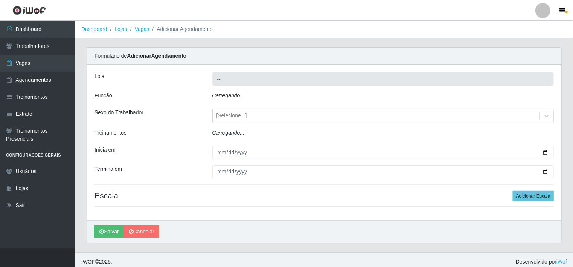
type input "[PERSON_NAME]"
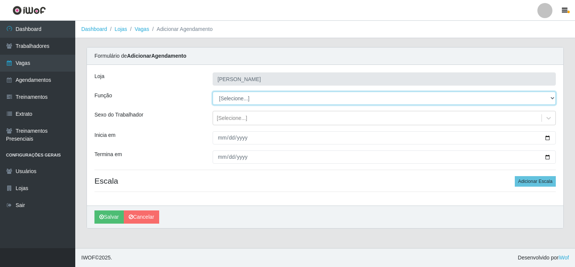
click at [235, 97] on select "[Selecione...] ASG ASG + ASG ++ Balconista de Açougue Balconista de Açougue + B…" at bounding box center [384, 97] width 343 height 13
select select "1"
click at [213, 91] on select "[Selecione...] ASG ASG + ASG ++ Balconista de Açougue Balconista de Açougue + B…" at bounding box center [384, 97] width 343 height 13
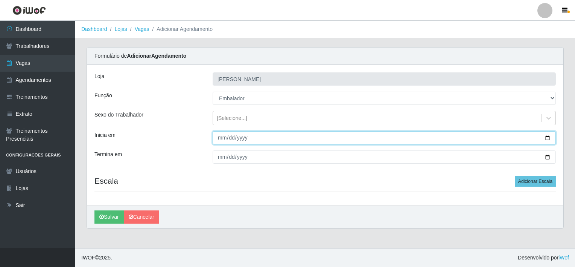
click at [547, 137] on input "Inicia em" at bounding box center [384, 137] width 343 height 13
click at [548, 136] on input "2025-09-01" at bounding box center [384, 137] width 343 height 13
type input "2025-09-02"
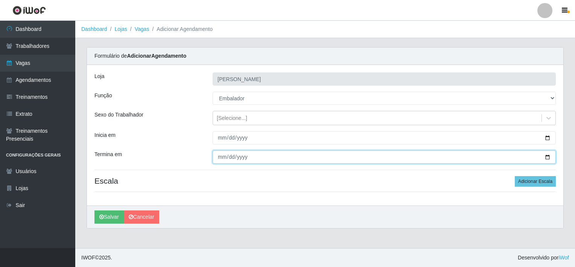
click at [549, 154] on input "Termina em" at bounding box center [384, 156] width 343 height 13
type input "2025-09-30"
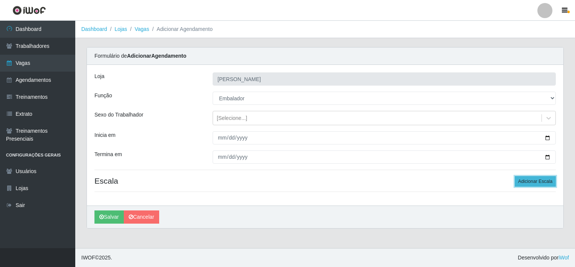
click at [531, 183] on button "Adicionar Escala" at bounding box center [535, 181] width 41 height 11
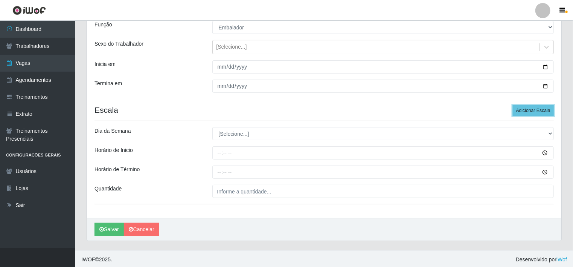
scroll to position [72, 0]
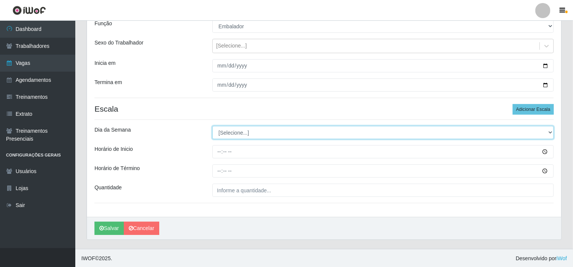
click at [230, 131] on select "[Selecione...] Segunda Terça Quarta Quinta Sexta Sábado Domingo" at bounding box center [383, 132] width 342 height 13
select select "2"
click at [212, 126] on select "[Selecione...] Segunda Terça Quarta Quinta Sexta Sábado Domingo" at bounding box center [383, 132] width 342 height 13
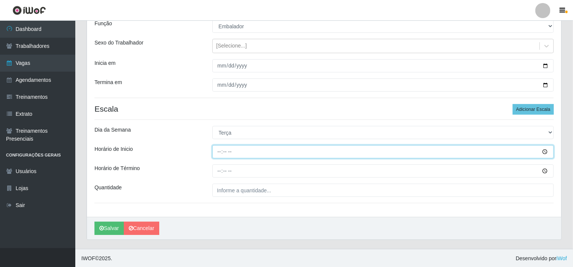
click at [238, 149] on input "Horário de Inicio" at bounding box center [383, 151] width 342 height 13
type input "14:00"
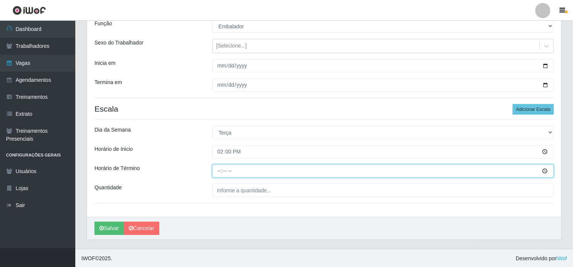
type input "20:00"
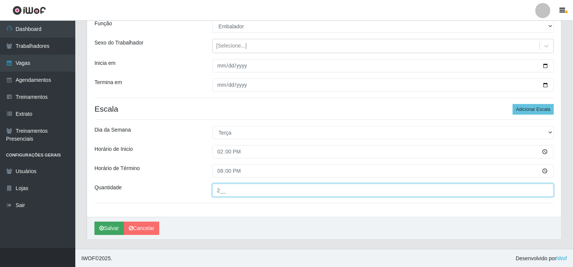
type input "2__"
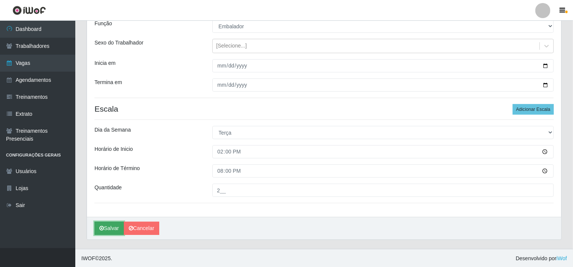
click at [107, 230] on button "Salvar" at bounding box center [108, 227] width 29 height 13
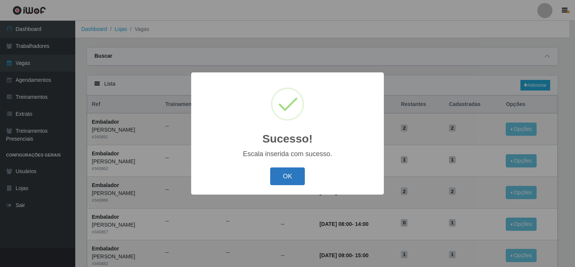
click at [280, 175] on button "OK" at bounding box center [287, 176] width 35 height 18
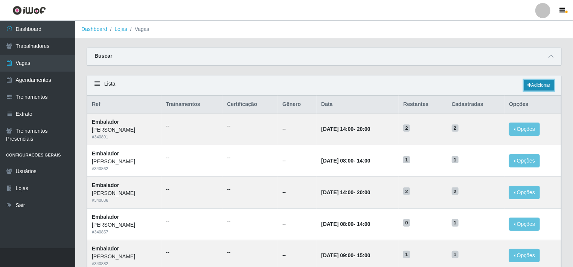
click at [536, 86] on link "Adicionar" at bounding box center [539, 85] width 30 height 11
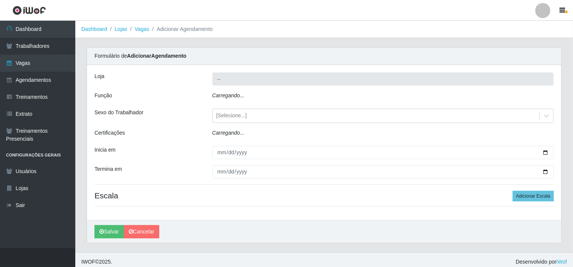
type input "[PERSON_NAME]"
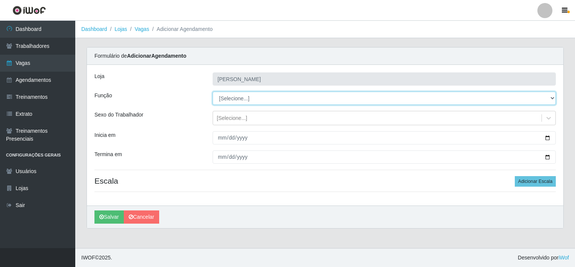
click at [241, 97] on select "[Selecione...] ASG ASG + ASG ++ Balconista de Açougue Balconista de Açougue + B…" at bounding box center [384, 97] width 343 height 13
select select "1"
click at [213, 91] on select "[Selecione...] ASG ASG + ASG ++ Balconista de Açougue Balconista de Açougue + B…" at bounding box center [384, 97] width 343 height 13
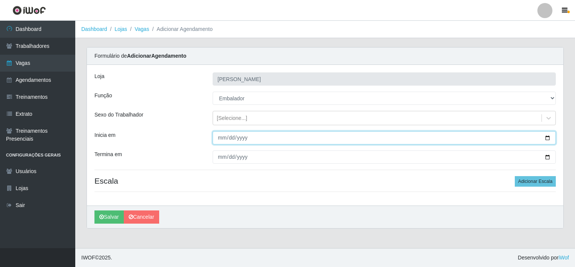
click at [548, 136] on input "Inicia em" at bounding box center [384, 137] width 343 height 13
type input "2025-09-02"
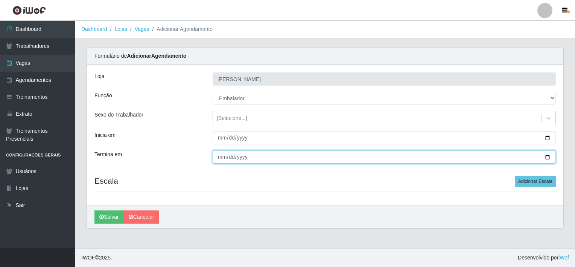
click at [548, 155] on input "Termina em" at bounding box center [384, 156] width 343 height 13
type input "2025-09-30"
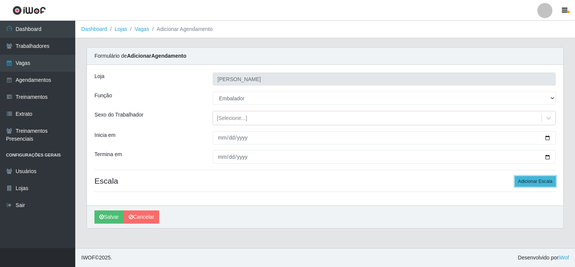
click at [527, 184] on button "Adicionar Escala" at bounding box center [535, 181] width 41 height 11
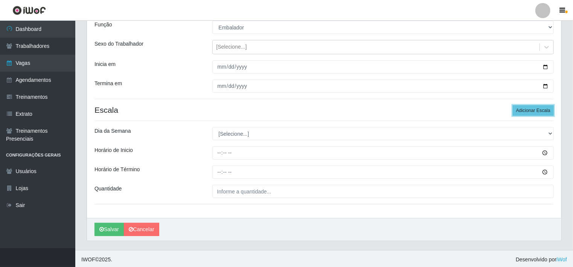
scroll to position [72, 0]
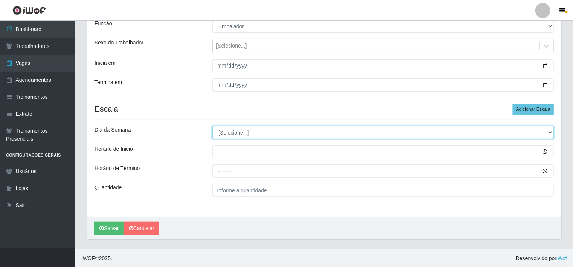
click at [227, 135] on select "[Selecione...] Segunda Terça Quarta Quinta Sexta Sábado Domingo" at bounding box center [383, 132] width 342 height 13
select select "3"
click at [212, 126] on select "[Selecione...] Segunda Terça Quarta Quinta Sexta Sábado Domingo" at bounding box center [383, 132] width 342 height 13
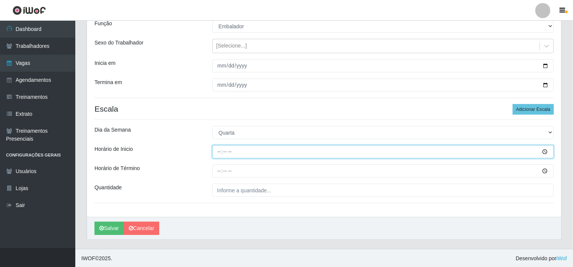
click at [402, 152] on input "Horário de Inicio" at bounding box center [383, 151] width 342 height 13
type input "14:00"
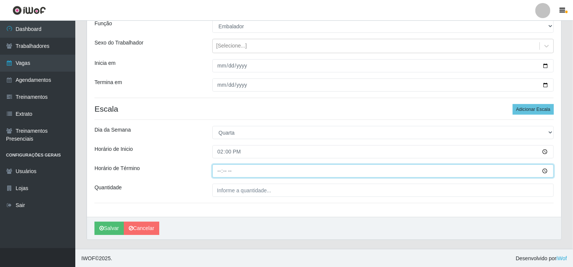
type input "20:00"
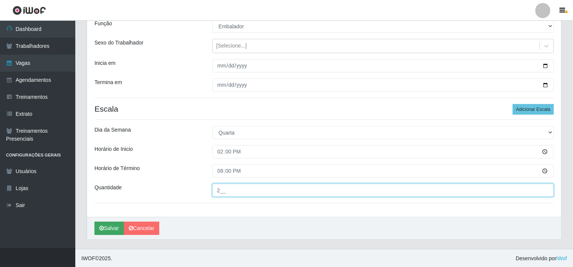
type input "2__"
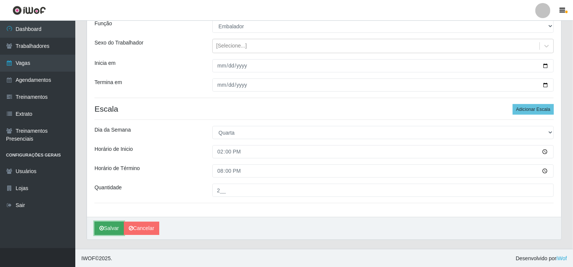
click at [110, 228] on button "Salvar" at bounding box center [108, 227] width 29 height 13
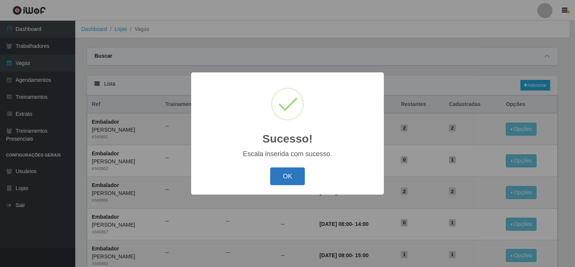
click at [289, 177] on button "OK" at bounding box center [287, 176] width 35 height 18
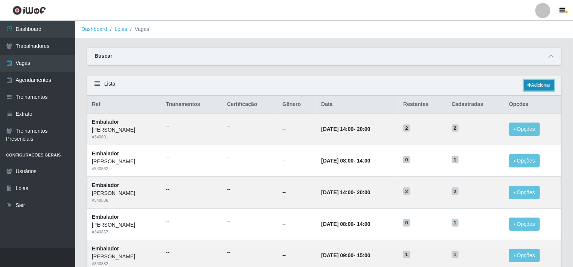
click at [538, 87] on link "Adicionar" at bounding box center [539, 85] width 30 height 11
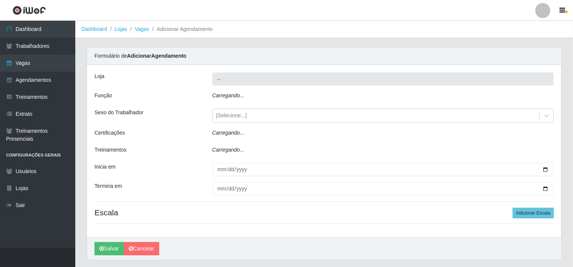
type input "[PERSON_NAME]"
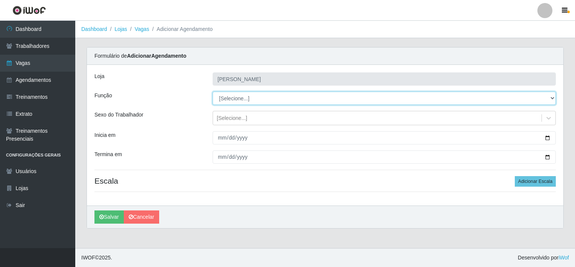
click at [244, 97] on select "[Selecione...] ASG ASG + ASG ++ Balconista de Açougue Balconista de Açougue + B…" at bounding box center [384, 97] width 343 height 13
select select "1"
click at [213, 91] on select "[Selecione...] ASG ASG + ASG ++ Balconista de Açougue Balconista de Açougue + B…" at bounding box center [384, 97] width 343 height 13
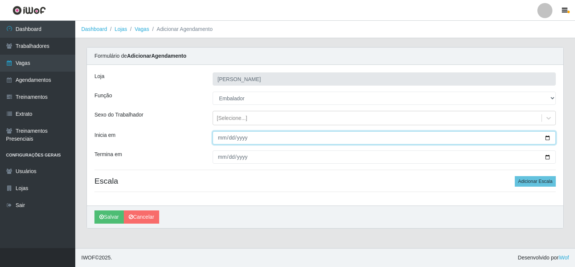
click at [548, 137] on input "Inicia em" at bounding box center [384, 137] width 343 height 13
type input "2025-09-02"
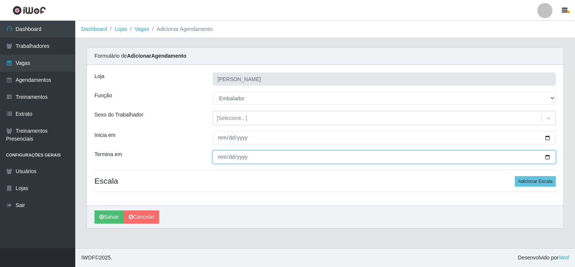
click at [547, 157] on input "Termina em" at bounding box center [384, 156] width 343 height 13
type input "2025-09-30"
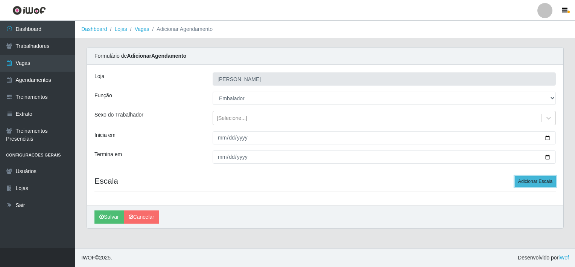
click at [524, 183] on button "Adicionar Escala" at bounding box center [535, 181] width 41 height 11
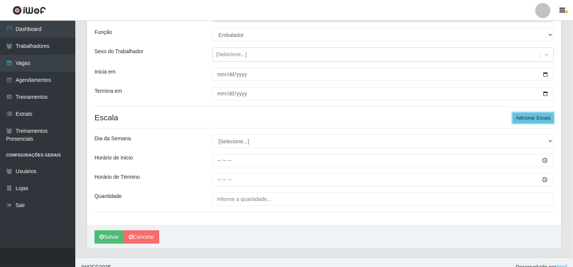
scroll to position [72, 0]
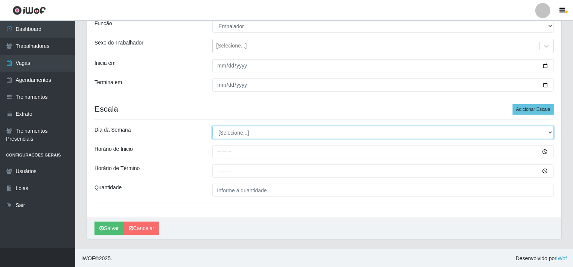
click at [226, 133] on select "[Selecione...] Segunda Terça Quarta Quinta Sexta Sábado Domingo" at bounding box center [383, 132] width 342 height 13
select select "4"
click at [212, 126] on select "[Selecione...] Segunda Terça Quarta Quinta Sexta Sábado Domingo" at bounding box center [383, 132] width 342 height 13
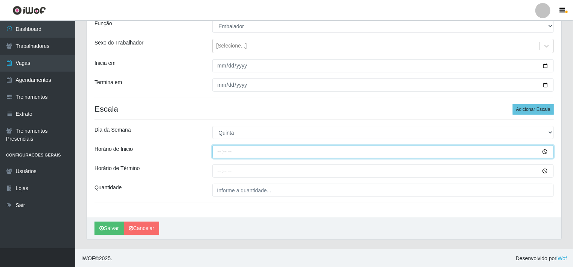
click at [245, 151] on input "Horário de Inicio" at bounding box center [383, 151] width 342 height 13
type input "14:00"
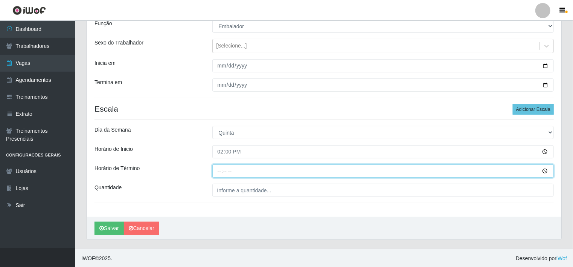
type input "20:00"
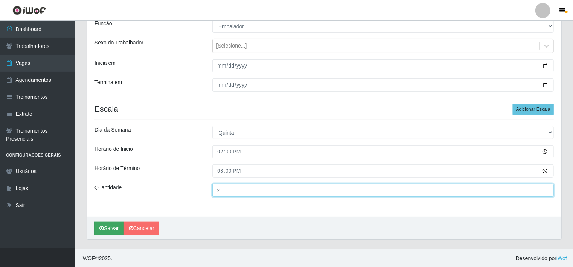
type input "2__"
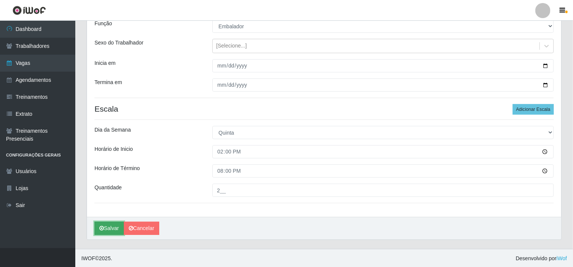
click at [111, 226] on button "Salvar" at bounding box center [108, 227] width 29 height 13
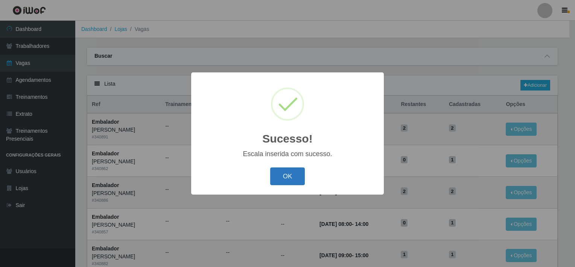
click at [277, 180] on button "OK" at bounding box center [287, 176] width 35 height 18
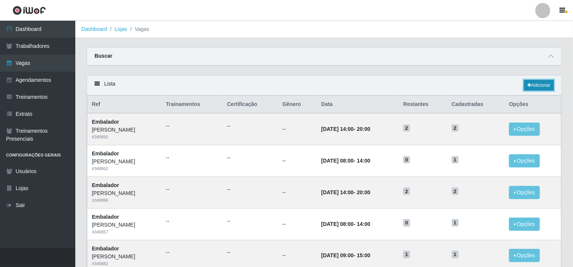
click at [550, 88] on link "Adicionar" at bounding box center [539, 85] width 30 height 11
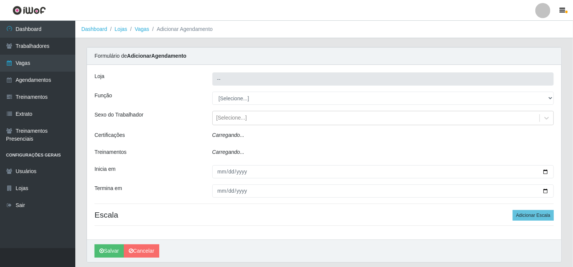
type input "[PERSON_NAME]"
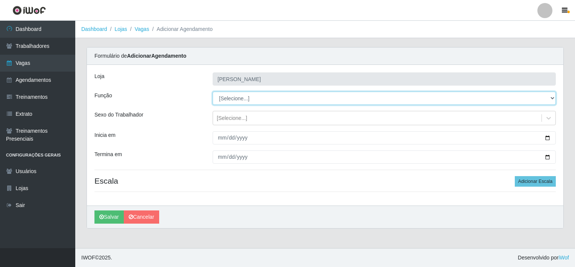
click at [216, 99] on select "[Selecione...] ASG ASG + ASG ++ Balconista de Açougue Balconista de Açougue + B…" at bounding box center [384, 97] width 343 height 13
select select "1"
click at [213, 91] on select "[Selecione...] ASG ASG + ASG ++ Balconista de Açougue Balconista de Açougue + B…" at bounding box center [384, 97] width 343 height 13
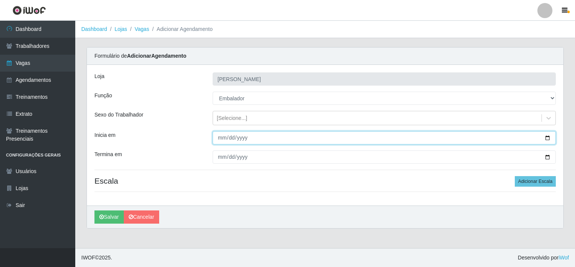
click at [547, 137] on input "Inicia em" at bounding box center [384, 137] width 343 height 13
type input "2025-09-02"
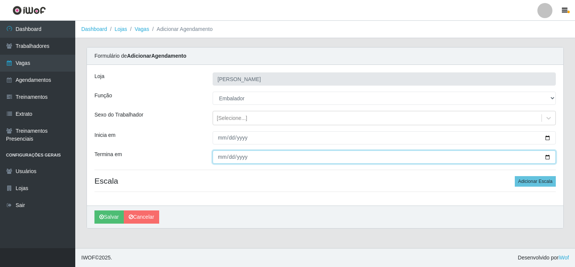
click at [548, 156] on input "Termina em" at bounding box center [384, 156] width 343 height 13
type input "2025-09-30"
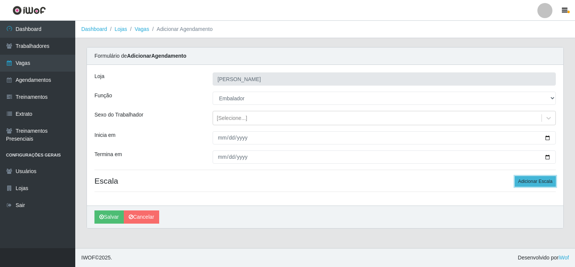
click at [551, 184] on button "Adicionar Escala" at bounding box center [535, 181] width 41 height 11
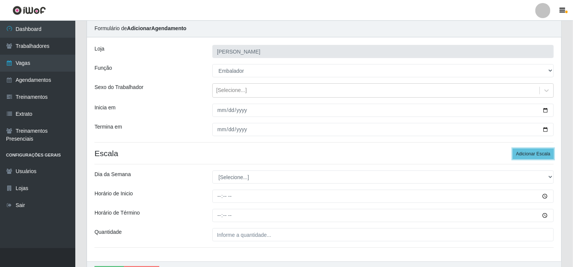
scroll to position [72, 0]
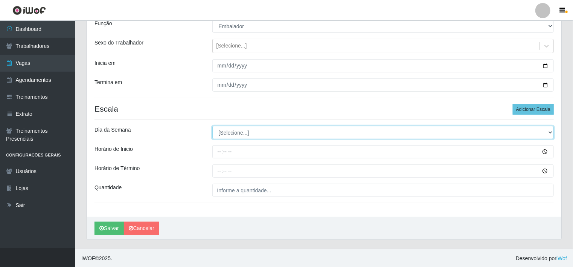
click at [232, 133] on select "[Selecione...] Segunda Terça Quarta Quinta Sexta Sábado Domingo" at bounding box center [383, 132] width 342 height 13
select select "5"
click at [212, 126] on select "[Selecione...] Segunda Terça Quarta Quinta Sexta Sábado Domingo" at bounding box center [383, 132] width 342 height 13
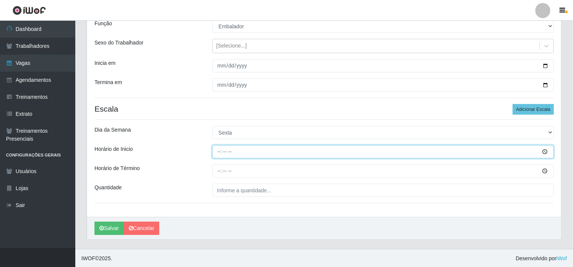
click at [235, 152] on input "Horário de Inicio" at bounding box center [383, 151] width 342 height 13
type input "14:00"
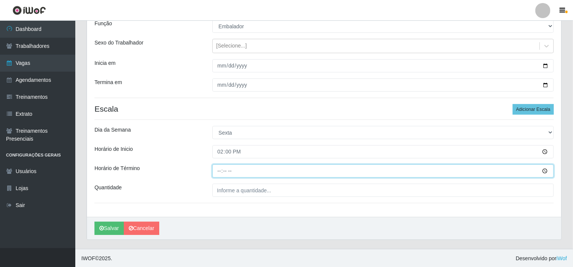
type input "20:00"
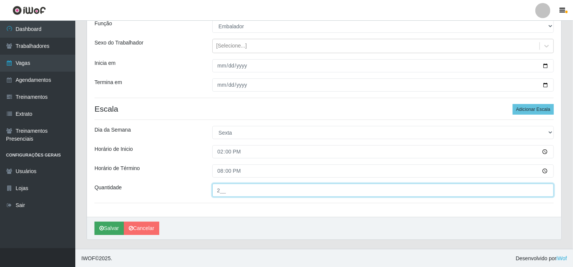
type input "2__"
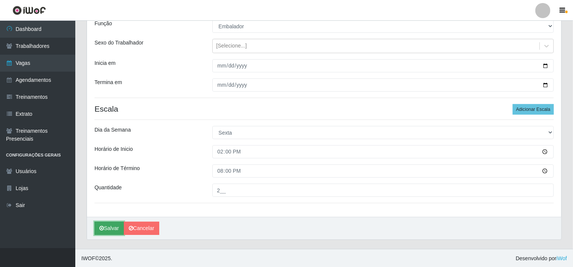
click at [104, 233] on button "Salvar" at bounding box center [108, 227] width 29 height 13
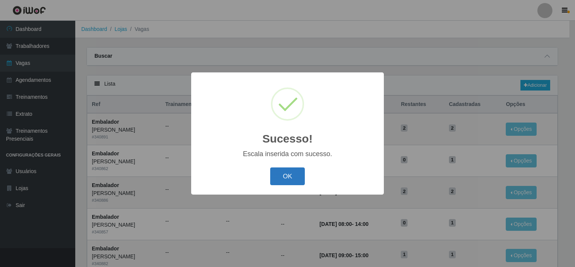
click at [285, 178] on button "OK" at bounding box center [287, 176] width 35 height 18
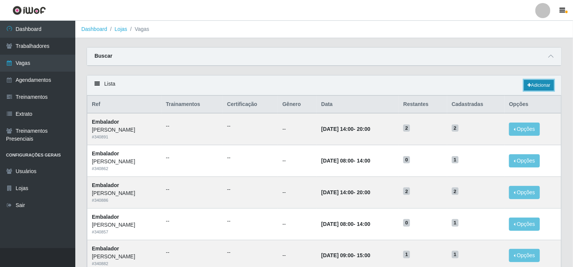
click at [532, 83] on link "Adicionar" at bounding box center [539, 85] width 30 height 11
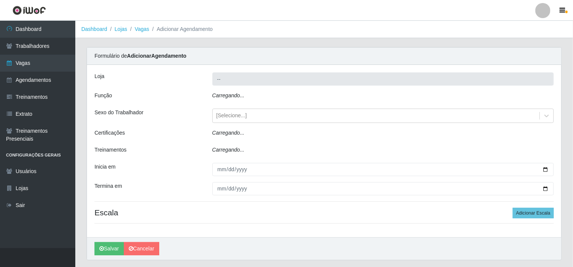
type input "[PERSON_NAME]"
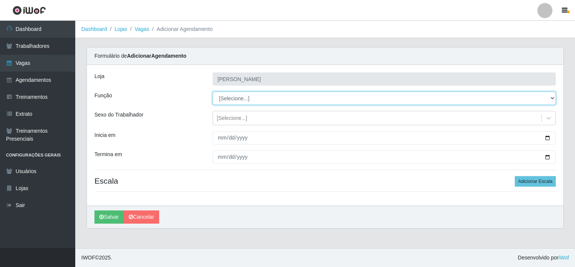
click at [231, 98] on select "[Selecione...] ASG ASG + ASG ++ Balconista de Açougue Balconista de Açougue + B…" at bounding box center [384, 97] width 343 height 13
select select "1"
click at [213, 91] on select "[Selecione...] ASG ASG + ASG ++ Balconista de Açougue Balconista de Açougue + B…" at bounding box center [384, 97] width 343 height 13
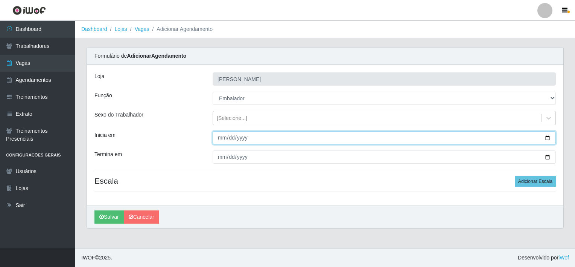
click at [550, 137] on input "Inicia em" at bounding box center [384, 137] width 343 height 13
type input "2025-09-02"
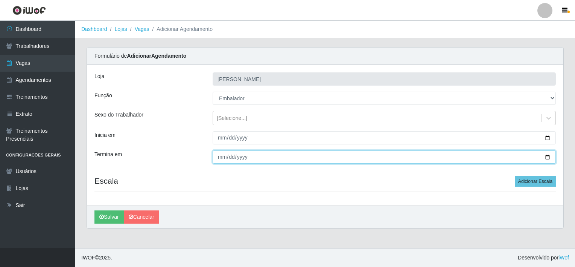
click at [550, 155] on input "Termina em" at bounding box center [384, 156] width 343 height 13
type input "2025-09-30"
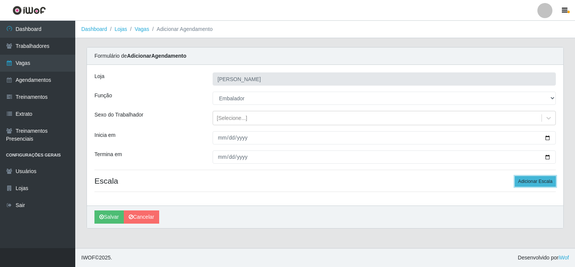
click at [522, 183] on button "Adicionar Escala" at bounding box center [535, 181] width 41 height 11
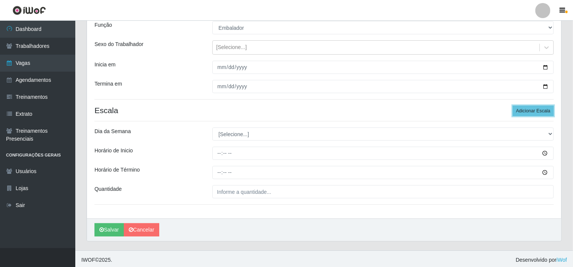
scroll to position [72, 0]
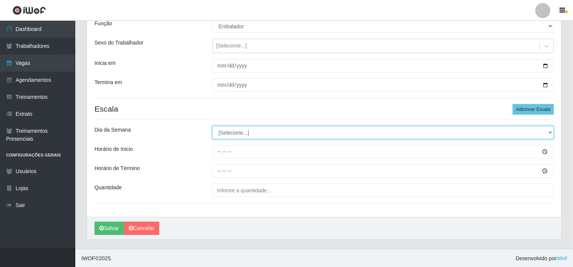
click at [222, 132] on select "[Selecione...] Segunda Terça Quarta Quinta Sexta Sábado Domingo" at bounding box center [383, 132] width 342 height 13
select select "6"
click at [212, 126] on select "[Selecione...] Segunda Terça Quarta Quinta Sexta Sábado Domingo" at bounding box center [383, 132] width 342 height 13
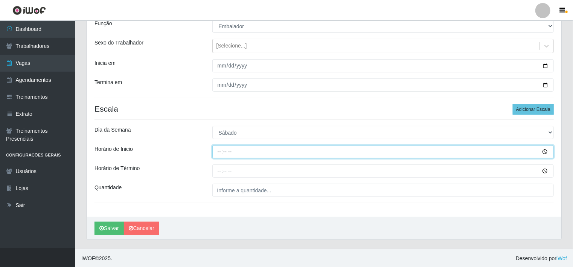
click at [346, 151] on input "Horário de Inicio" at bounding box center [383, 151] width 342 height 13
type input "14:00"
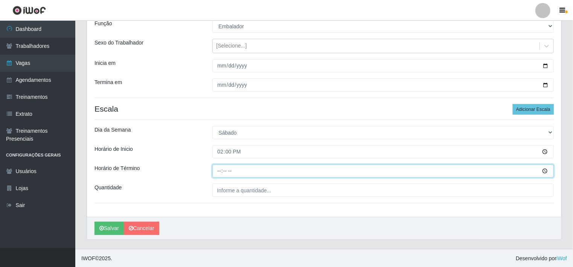
type input "20:00"
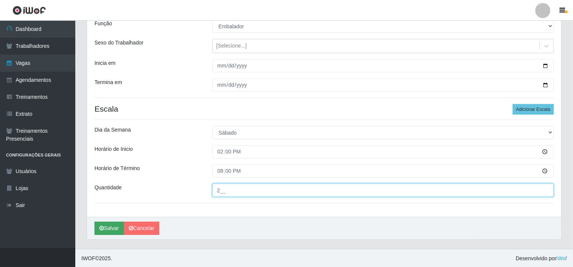
type input "2__"
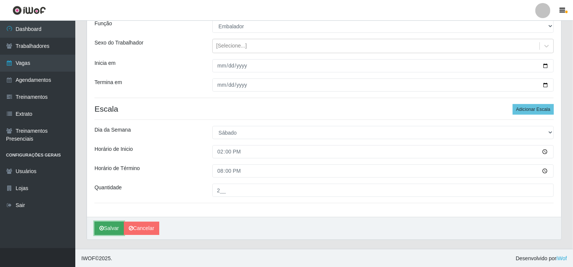
click at [108, 227] on button "Salvar" at bounding box center [108, 227] width 29 height 13
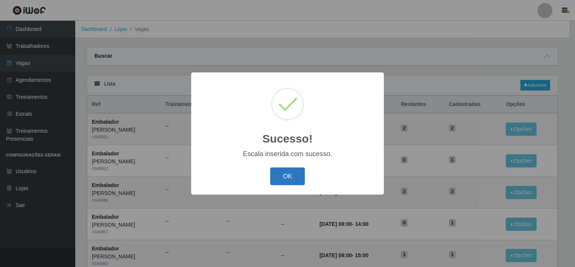
click at [290, 175] on button "OK" at bounding box center [287, 176] width 35 height 18
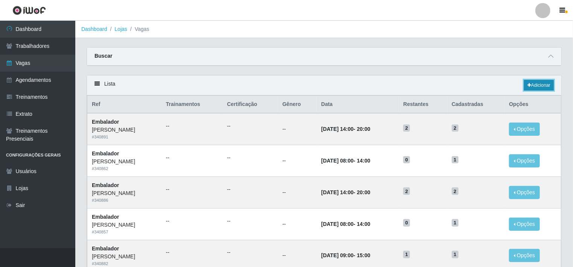
click at [535, 86] on link "Adicionar" at bounding box center [539, 85] width 30 height 11
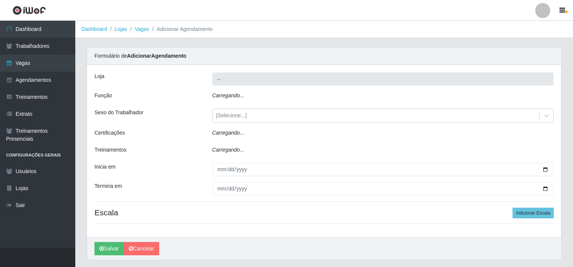
type input "[PERSON_NAME]"
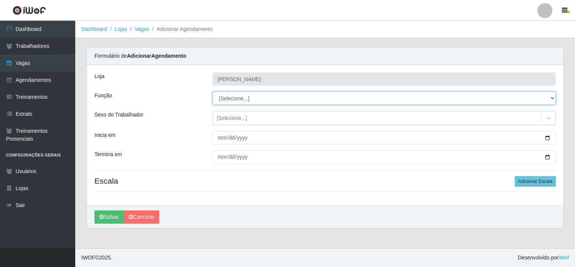
click at [234, 94] on select "[Selecione...] ASG ASG + ASG ++ Balconista de Açougue Balconista de Açougue + B…" at bounding box center [384, 97] width 343 height 13
select select "24"
click at [213, 91] on select "[Selecione...] ASG ASG + ASG ++ Balconista de Açougue Balconista de Açougue + B…" at bounding box center [384, 97] width 343 height 13
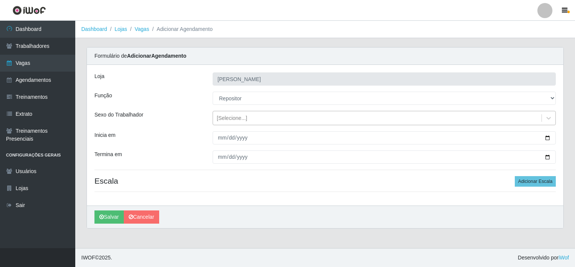
click at [236, 117] on div "[Selecione...]" at bounding box center [232, 118] width 30 height 8
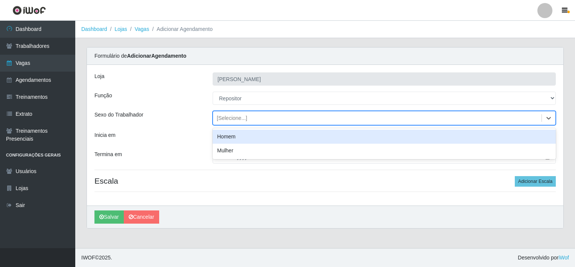
click at [234, 139] on div "Homem" at bounding box center [384, 136] width 343 height 14
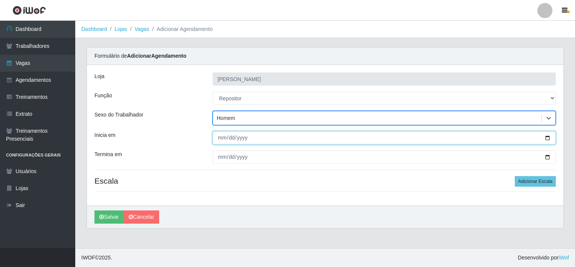
click at [276, 139] on input "Inicia em" at bounding box center [384, 137] width 343 height 13
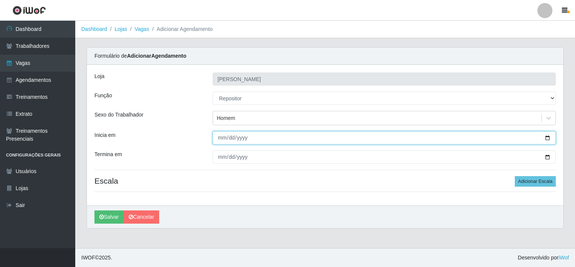
click at [548, 137] on input "Inicia em" at bounding box center [384, 137] width 343 height 13
type input "2025-09-02"
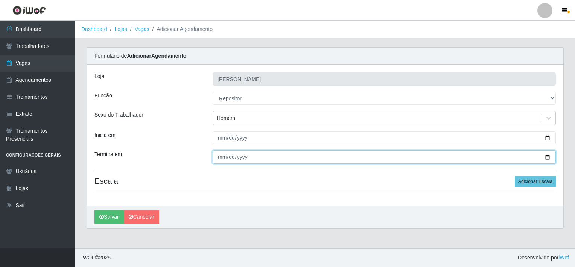
click at [547, 156] on input "Termina em" at bounding box center [384, 156] width 343 height 13
type input "2025-09-30"
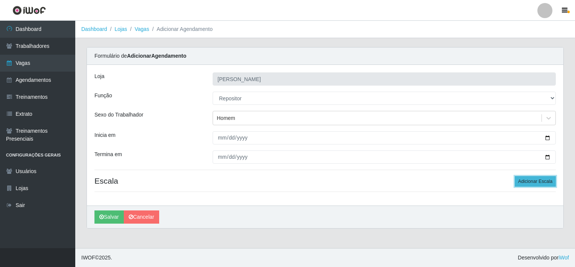
click at [534, 181] on button "Adicionar Escala" at bounding box center [535, 181] width 41 height 11
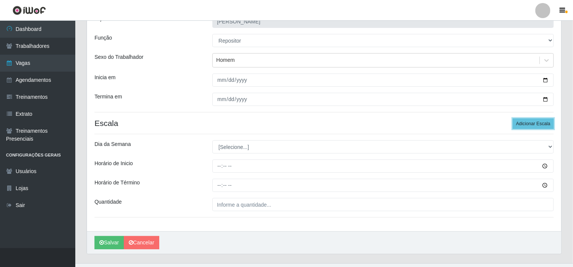
scroll to position [72, 0]
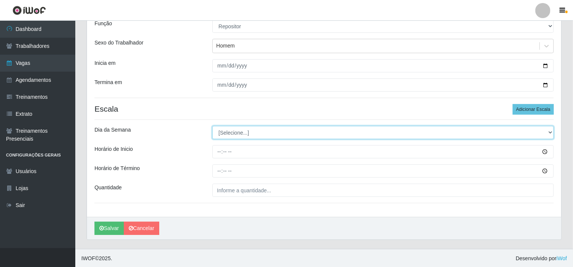
click at [248, 133] on select "[Selecione...] Segunda Terça Quarta Quinta Sexta Sábado Domingo" at bounding box center [383, 132] width 342 height 13
select select "1"
click at [212, 126] on select "[Selecione...] Segunda Terça Quarta Quinta Sexta Sábado Domingo" at bounding box center [383, 132] width 342 height 13
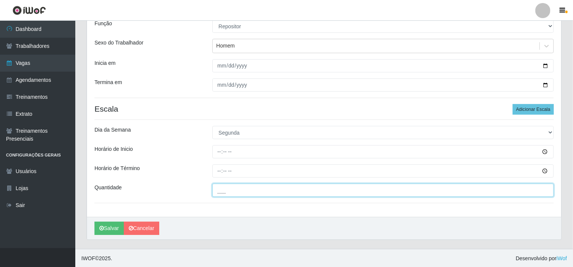
click at [260, 190] on input "___" at bounding box center [383, 189] width 342 height 13
type input "2__"
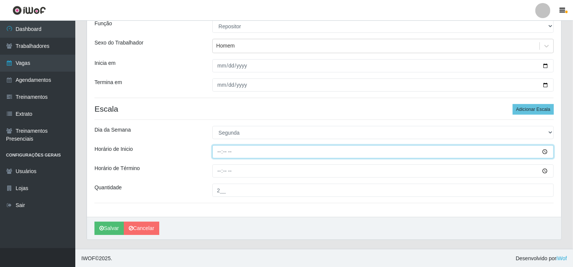
click at [242, 148] on input "Horário de Inicio" at bounding box center [383, 151] width 342 height 13
type input "08:00"
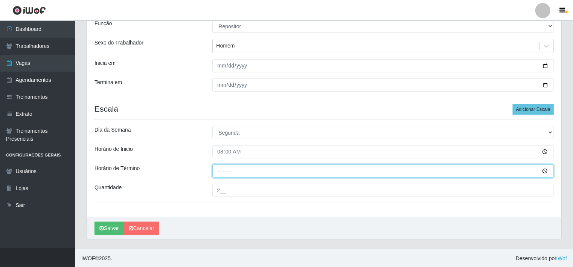
type input "14:00"
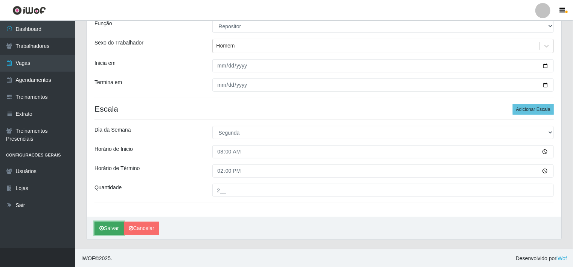
click at [111, 229] on button "Salvar" at bounding box center [108, 227] width 29 height 13
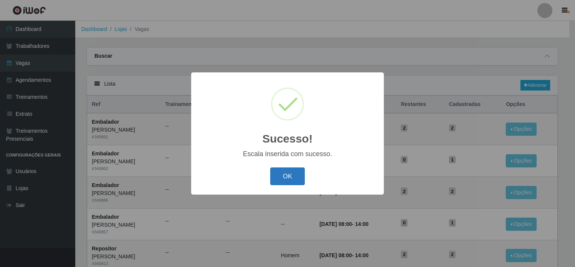
click at [288, 177] on button "OK" at bounding box center [287, 176] width 35 height 18
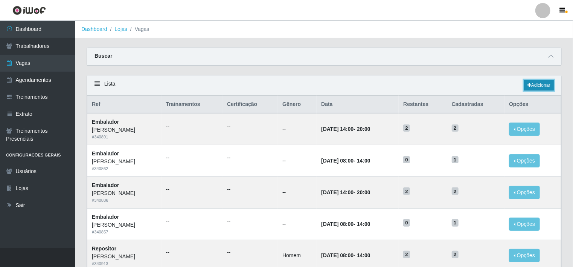
click at [529, 84] on icon at bounding box center [529, 85] width 4 height 5
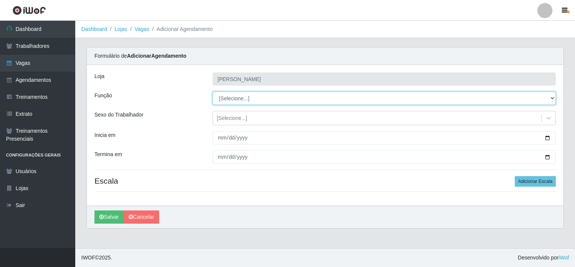
click at [242, 98] on select "[Selecione...] ASG ASG + ASG ++ Balconista de Açougue Balconista de Açougue + B…" at bounding box center [384, 97] width 343 height 13
select select "24"
click at [213, 91] on select "[Selecione...] ASG ASG + ASG ++ Balconista de Açougue Balconista de Açougue + B…" at bounding box center [384, 97] width 343 height 13
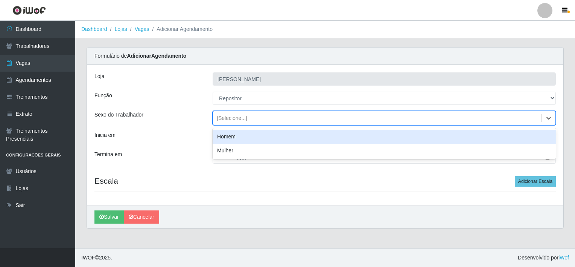
click at [249, 119] on div "[Selecione...]" at bounding box center [377, 118] width 329 height 12
click at [241, 137] on div "Homem" at bounding box center [384, 136] width 343 height 14
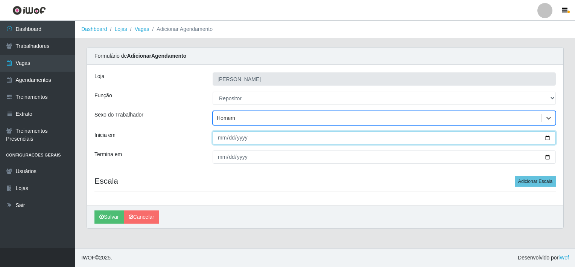
click at [548, 139] on input "Inicia em" at bounding box center [384, 137] width 343 height 13
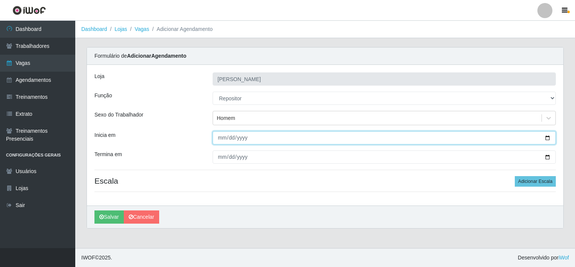
type input "2025-09-02"
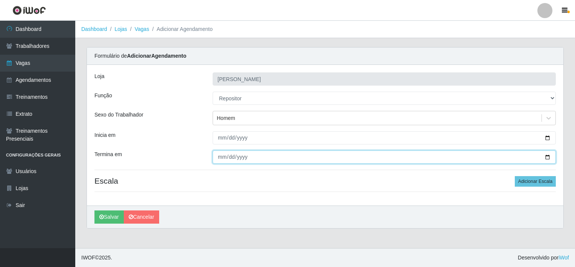
click at [546, 154] on input "Termina em" at bounding box center [384, 156] width 343 height 13
type input "2025-09-30"
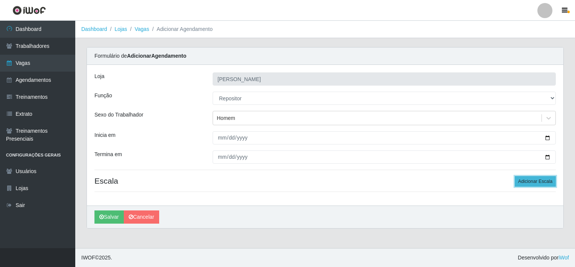
click at [526, 181] on button "Adicionar Escala" at bounding box center [535, 181] width 41 height 11
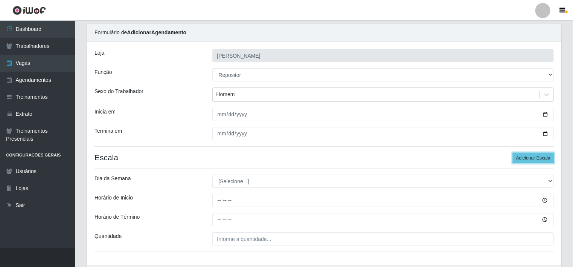
scroll to position [72, 0]
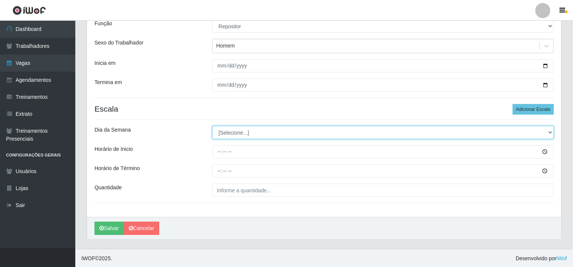
click at [228, 131] on select "[Selecione...] Segunda Terça Quarta Quinta Sexta Sábado Domingo" at bounding box center [383, 132] width 342 height 13
select select "2"
click at [212, 126] on select "[Selecione...] Segunda Terça Quarta Quinta Sexta Sábado Domingo" at bounding box center [383, 132] width 342 height 13
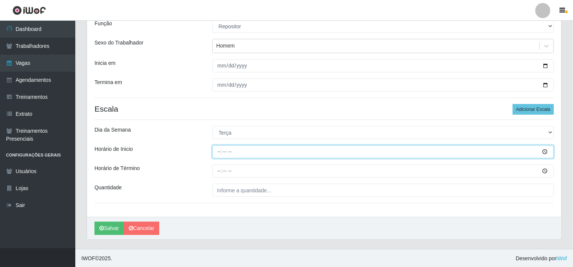
click at [238, 153] on input "Horário de Inicio" at bounding box center [383, 151] width 342 height 13
type input "08:00"
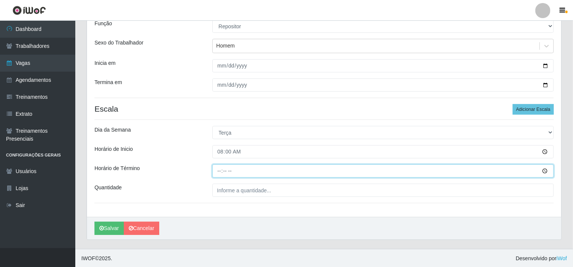
type input "14:00"
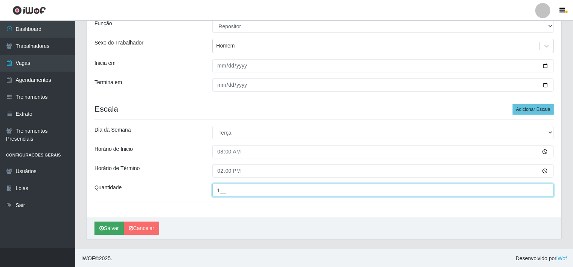
type input "1__"
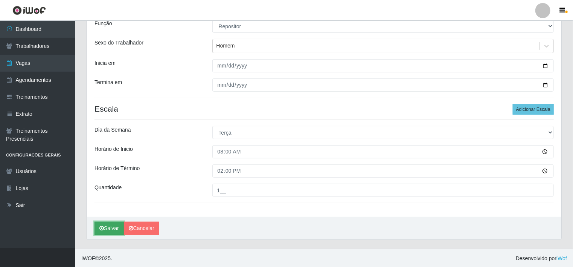
click at [111, 226] on button "Salvar" at bounding box center [108, 227] width 29 height 13
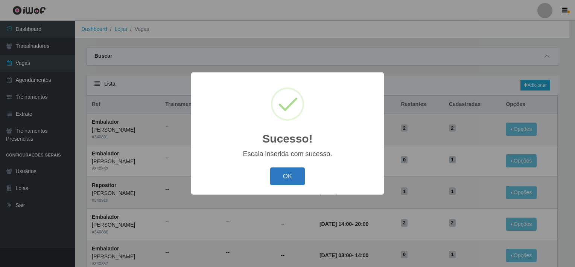
click at [285, 180] on button "OK" at bounding box center [287, 176] width 35 height 18
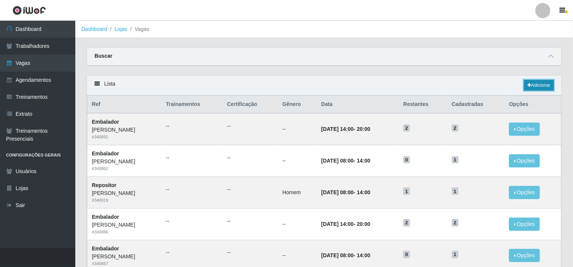
click at [542, 87] on link "Adicionar" at bounding box center [539, 85] width 30 height 11
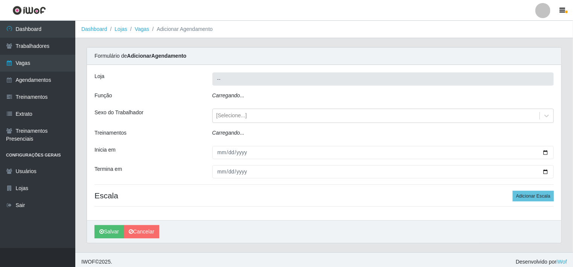
type input "[PERSON_NAME]"
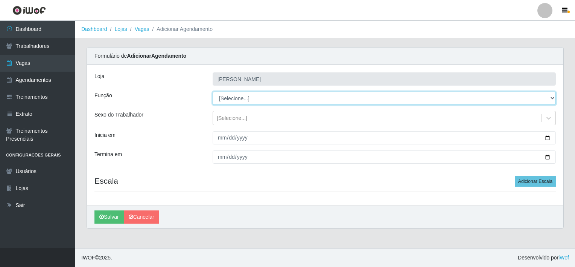
click at [242, 96] on select "[Selecione...] ASG ASG + ASG ++ Balconista de Açougue Balconista de Açougue + B…" at bounding box center [384, 97] width 343 height 13
select select "24"
click at [213, 91] on select "[Selecione...] ASG ASG + ASG ++ Balconista de Açougue Balconista de Açougue + B…" at bounding box center [384, 97] width 343 height 13
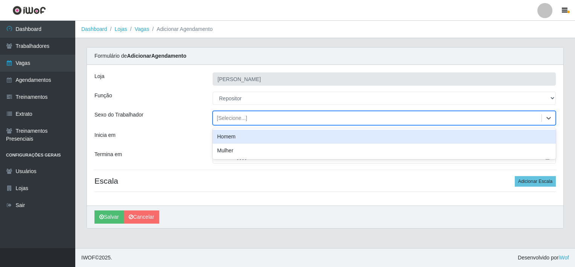
click at [233, 118] on div "[Selecione...]" at bounding box center [232, 118] width 30 height 8
click at [235, 137] on div "Homem" at bounding box center [384, 136] width 343 height 14
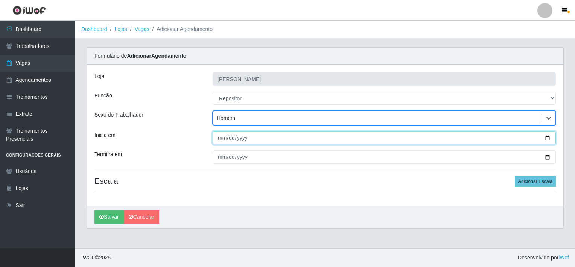
click at [548, 137] on input "Inicia em" at bounding box center [384, 137] width 343 height 13
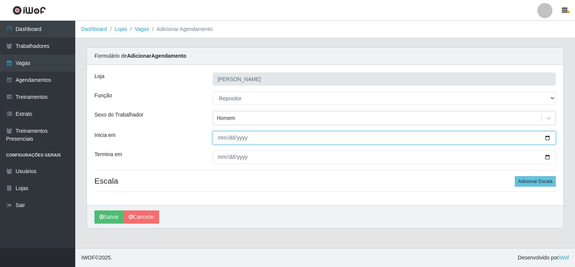
type input "2025-09-02"
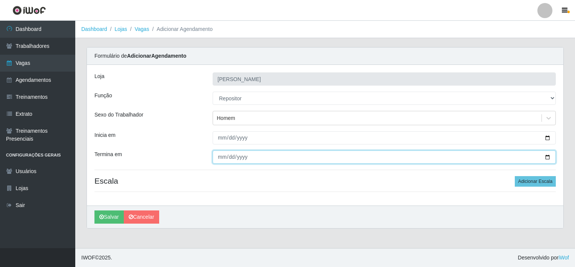
click at [548, 155] on input "Termina em" at bounding box center [384, 156] width 343 height 13
type input "2025-09-30"
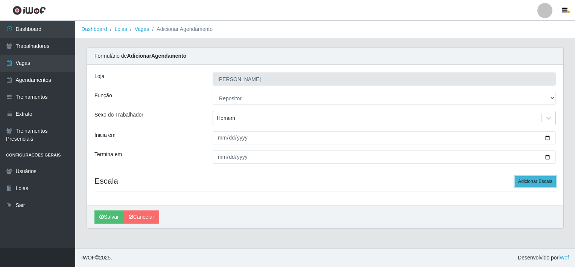
click at [532, 184] on button "Adicionar Escala" at bounding box center [535, 181] width 41 height 11
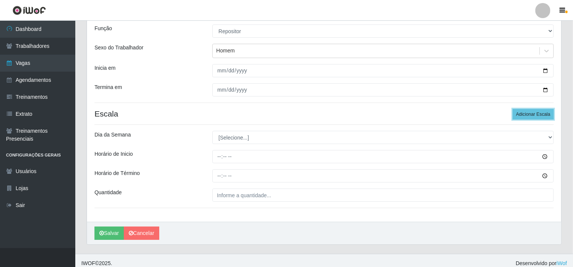
scroll to position [72, 0]
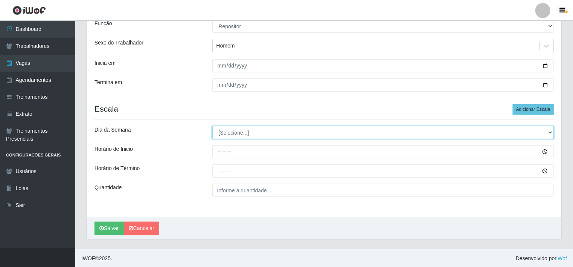
click at [257, 126] on select "[Selecione...] Segunda Terça Quarta Quinta Sexta Sábado Domingo" at bounding box center [383, 132] width 342 height 13
select select "3"
click at [212, 126] on select "[Selecione...] Segunda Terça Quarta Quinta Sexta Sábado Domingo" at bounding box center [383, 132] width 342 height 13
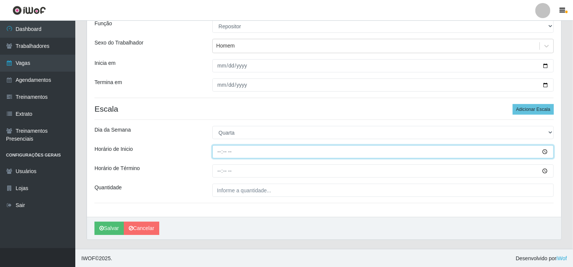
click at [250, 152] on input "Horário de Inicio" at bounding box center [383, 151] width 342 height 13
type input "08:00"
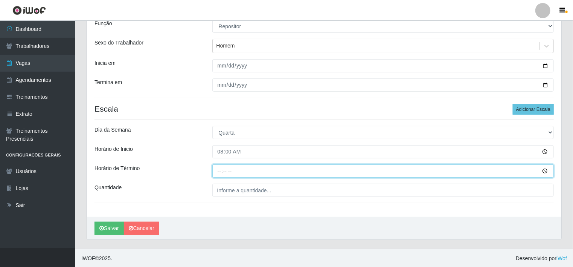
type input "14:00"
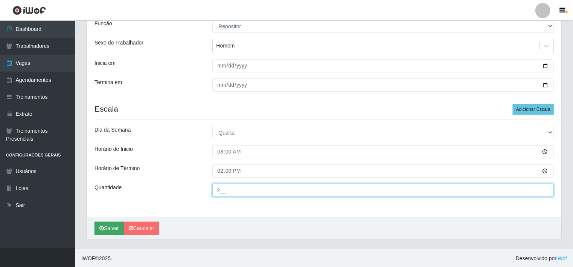
type input "2__"
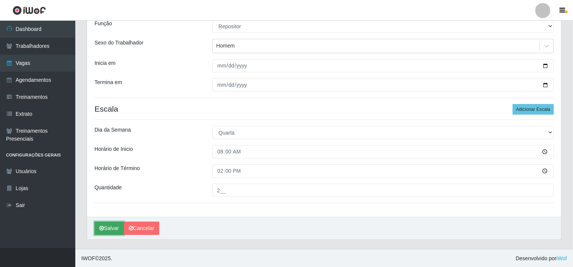
click at [113, 230] on button "Salvar" at bounding box center [108, 227] width 29 height 13
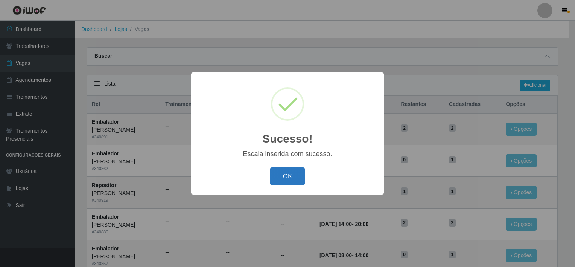
click at [284, 180] on button "OK" at bounding box center [287, 176] width 35 height 18
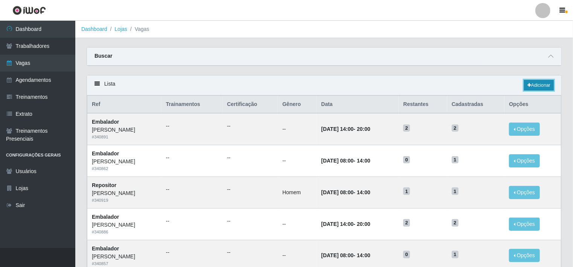
click at [544, 86] on link "Adicionar" at bounding box center [539, 85] width 30 height 11
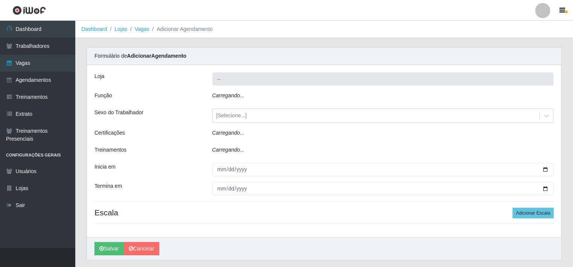
type input "[PERSON_NAME]"
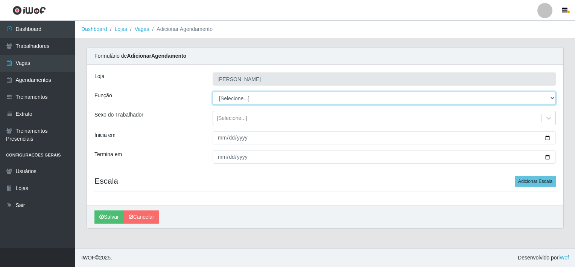
click at [243, 97] on select "[Selecione...] ASG ASG + ASG ++ Balconista de Açougue Balconista de Açougue + B…" at bounding box center [384, 97] width 343 height 13
select select "24"
click at [213, 91] on select "[Selecione...] ASG ASG + ASG ++ Balconista de Açougue Balconista de Açougue + B…" at bounding box center [384, 97] width 343 height 13
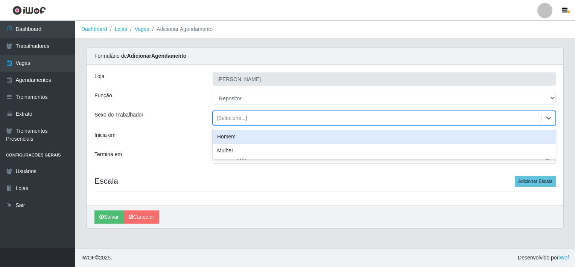
click at [236, 117] on div "[Selecione...]" at bounding box center [232, 118] width 30 height 8
click at [235, 135] on div "Homem" at bounding box center [384, 136] width 343 height 14
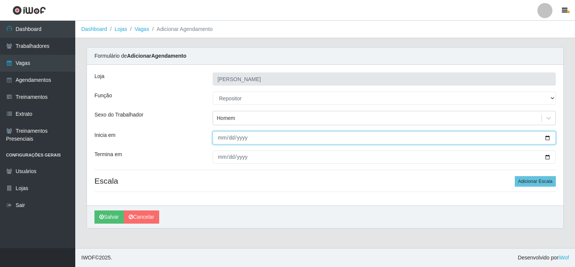
click at [550, 137] on input "Inicia em" at bounding box center [384, 137] width 343 height 13
type input "2025-09-02"
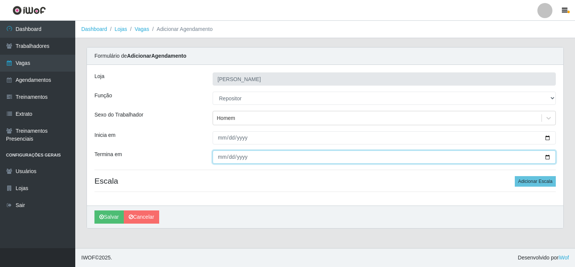
click at [546, 155] on input "Termina em" at bounding box center [384, 156] width 343 height 13
type input "2025-09-30"
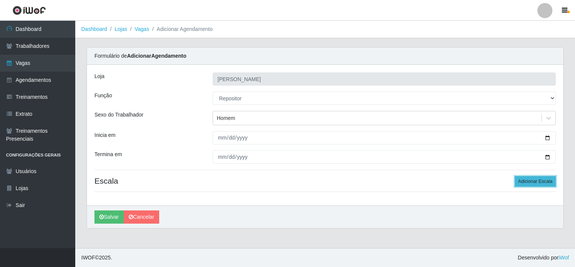
click at [533, 182] on button "Adicionar Escala" at bounding box center [535, 181] width 41 height 11
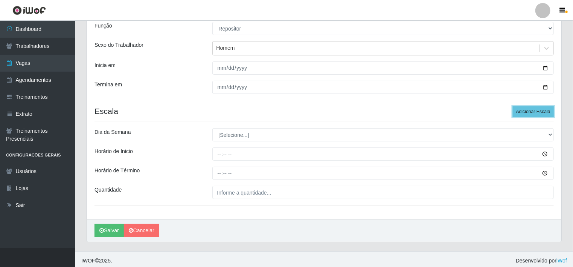
scroll to position [72, 0]
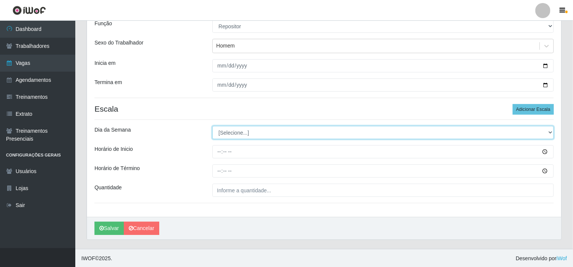
click at [226, 132] on select "[Selecione...] Segunda Terça Quarta Quinta Sexta Sábado Domingo" at bounding box center [383, 132] width 342 height 13
select select "4"
click at [212, 126] on select "[Selecione...] Segunda Terça Quarta Quinta Sexta Sábado Domingo" at bounding box center [383, 132] width 342 height 13
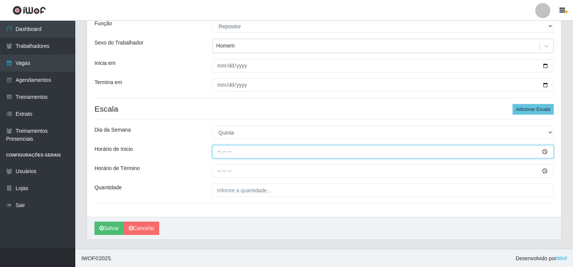
click at [238, 146] on input "Horário de Inicio" at bounding box center [383, 151] width 342 height 13
type input "08:00"
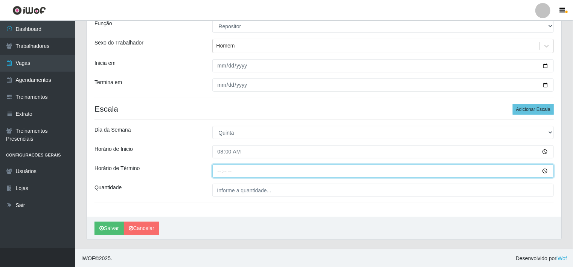
type input "14:00"
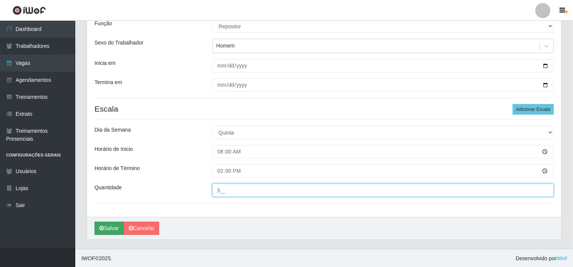
type input "3__"
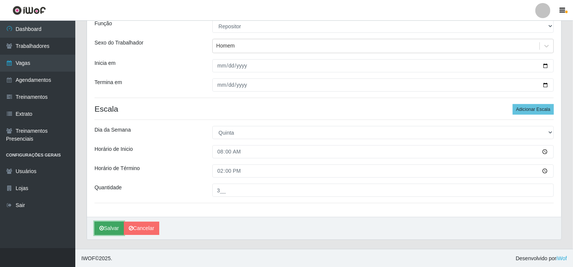
click at [109, 229] on button "Salvar" at bounding box center [108, 227] width 29 height 13
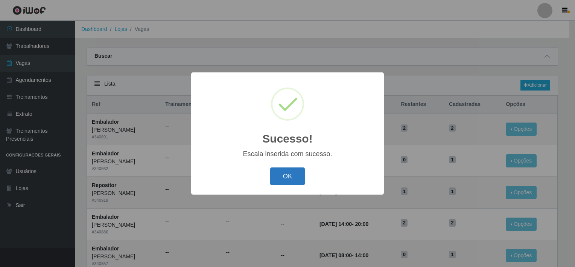
click at [296, 180] on button "OK" at bounding box center [287, 176] width 35 height 18
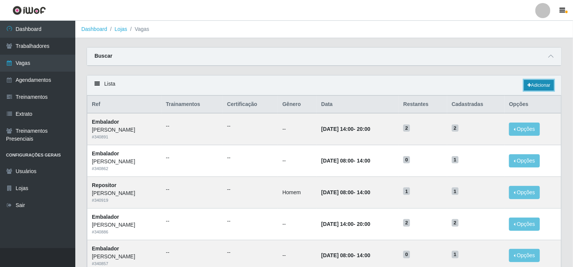
click at [541, 87] on link "Adicionar" at bounding box center [539, 85] width 30 height 11
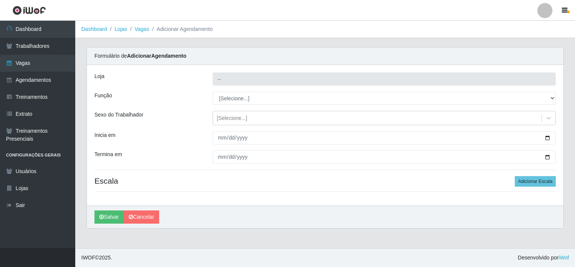
type input "[PERSON_NAME]"
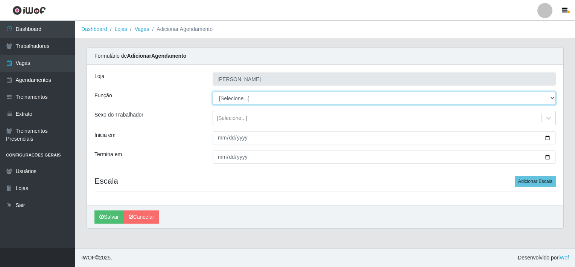
click at [253, 99] on select "[Selecione...] ASG ASG + ASG ++ Balconista de Açougue Balconista de Açougue + B…" at bounding box center [384, 97] width 343 height 13
select select "24"
click at [213, 91] on select "[Selecione...] ASG ASG + ASG ++ Balconista de Açougue Balconista de Açougue + B…" at bounding box center [384, 97] width 343 height 13
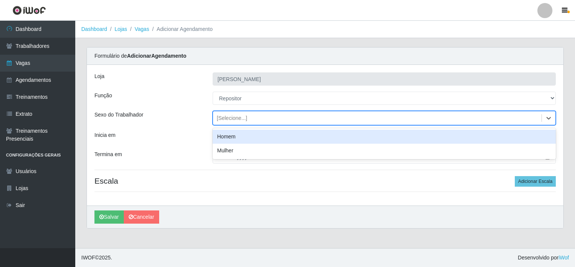
click at [236, 116] on div "[Selecione...]" at bounding box center [232, 118] width 30 height 8
click at [234, 133] on div "Homem" at bounding box center [384, 136] width 343 height 14
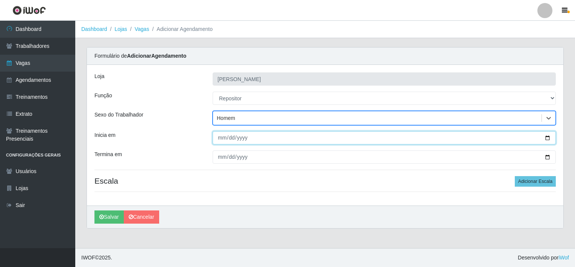
click at [286, 137] on input "Inicia em" at bounding box center [384, 137] width 343 height 13
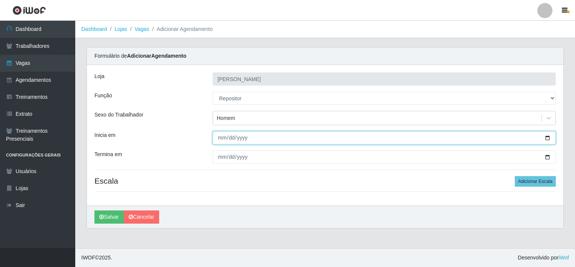
click at [547, 138] on input "Inicia em" at bounding box center [384, 137] width 343 height 13
type input "2025-09-02"
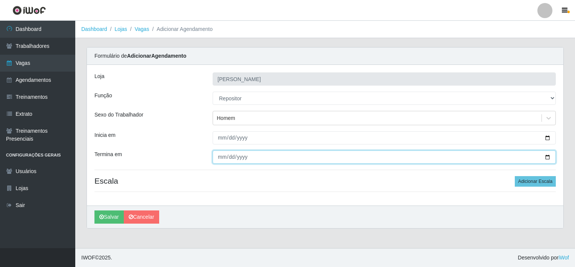
click at [550, 156] on input "Termina em" at bounding box center [384, 156] width 343 height 13
type input "2025-09-30"
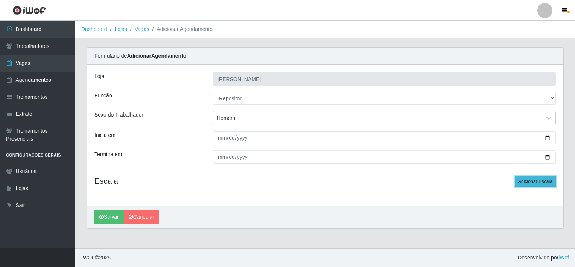
click at [528, 178] on button "Adicionar Escala" at bounding box center [535, 181] width 41 height 11
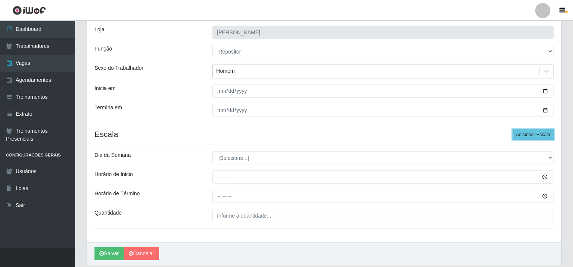
scroll to position [72, 0]
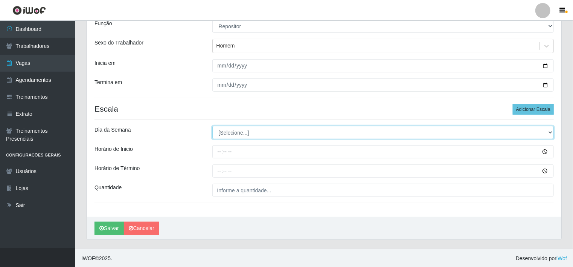
click at [239, 133] on select "[Selecione...] Segunda Terça Quarta Quinta Sexta Sábado Domingo" at bounding box center [383, 132] width 342 height 13
select select "5"
click at [212, 126] on select "[Selecione...] Segunda Terça Quarta Quinta Sexta Sábado Domingo" at bounding box center [383, 132] width 342 height 13
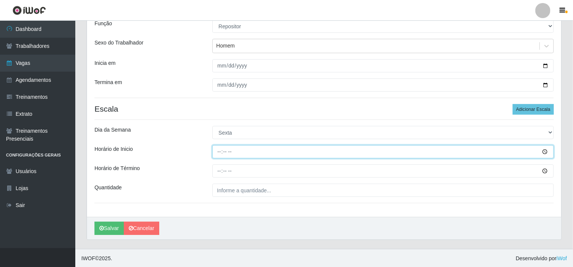
click at [238, 151] on input "Horário de Inicio" at bounding box center [383, 151] width 342 height 13
type input "08:00"
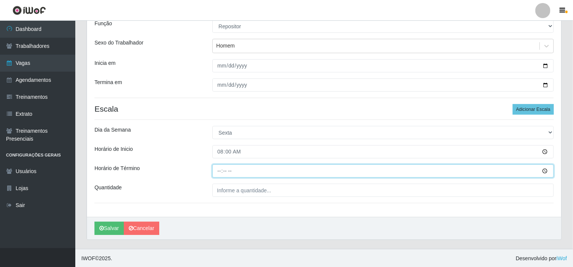
type input "14:00"
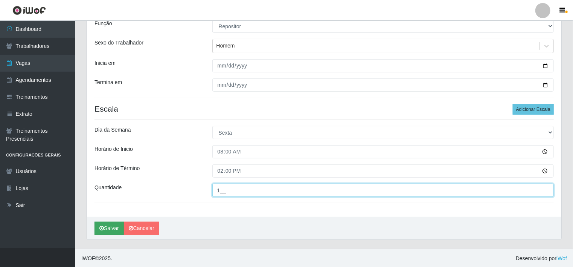
type input "1__"
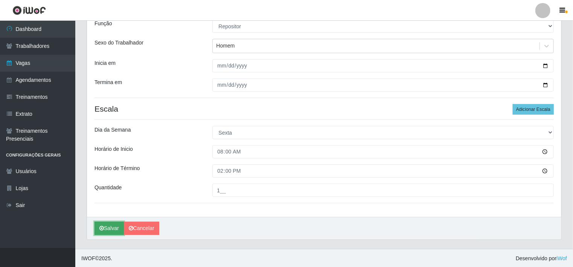
click at [107, 227] on button "Salvar" at bounding box center [108, 227] width 29 height 13
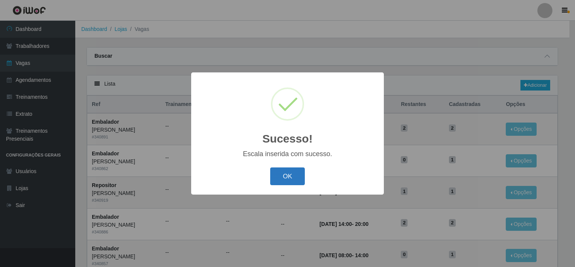
click at [285, 178] on button "OK" at bounding box center [287, 176] width 35 height 18
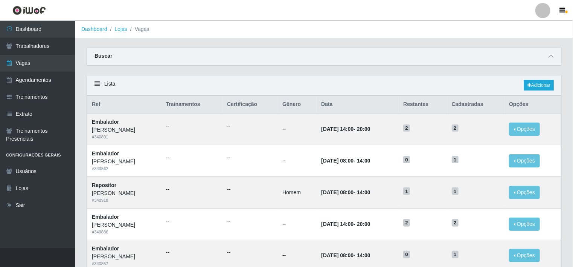
click at [377, 84] on div "Lista Adicionar" at bounding box center [324, 85] width 474 height 20
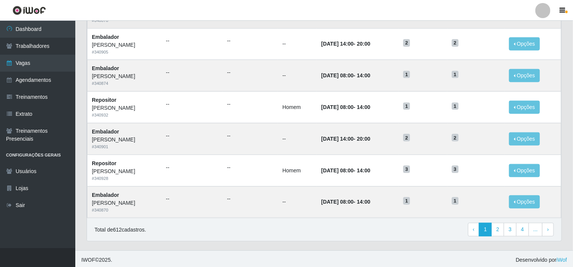
scroll to position [369, 0]
click at [502, 228] on link "2" at bounding box center [497, 229] width 13 height 14
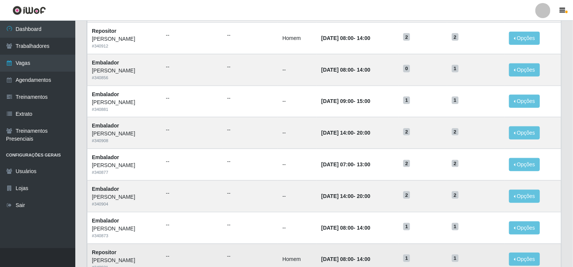
scroll to position [369, 0]
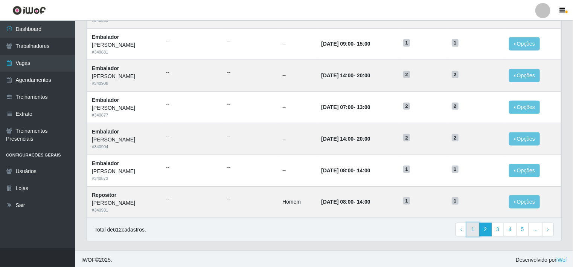
click at [475, 227] on link "1" at bounding box center [473, 229] width 13 height 14
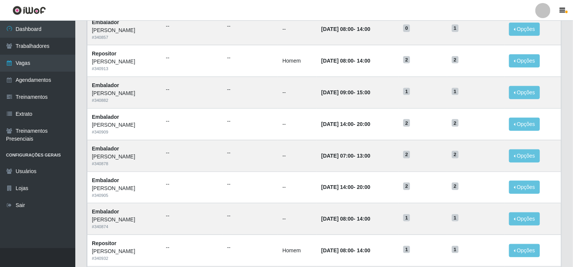
scroll to position [369, 0]
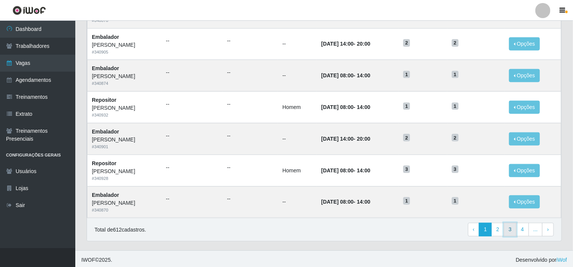
click at [512, 229] on link "3" at bounding box center [510, 229] width 13 height 14
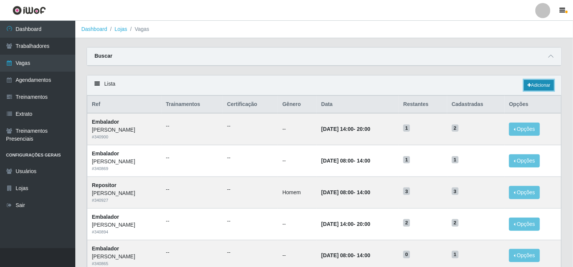
click at [538, 85] on link "Adicionar" at bounding box center [539, 85] width 30 height 11
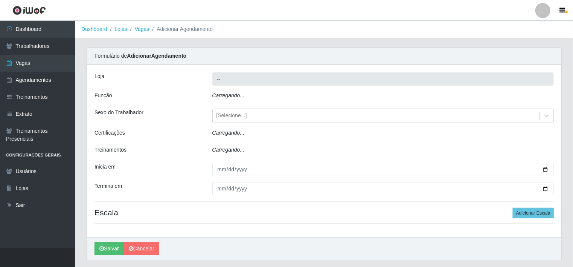
type input "[PERSON_NAME]"
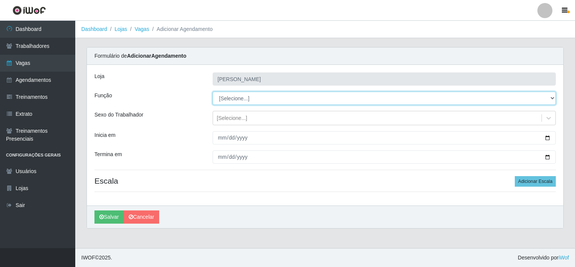
click at [230, 99] on select "[Selecione...] ASG ASG + ASG ++ Balconista de Açougue Balconista de Açougue + B…" at bounding box center [384, 97] width 343 height 13
select select "1"
click at [213, 91] on select "[Selecione...] ASG ASG + ASG ++ Balconista de Açougue Balconista de Açougue + B…" at bounding box center [384, 97] width 343 height 13
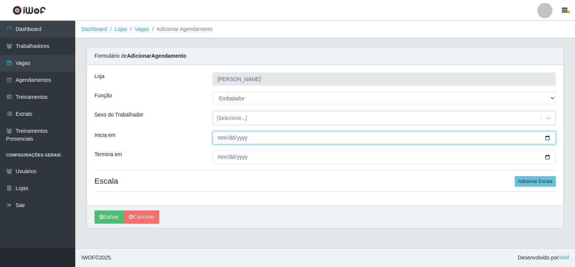
click at [548, 137] on input "Inicia em" at bounding box center [384, 137] width 343 height 13
type input "2025-09-13"
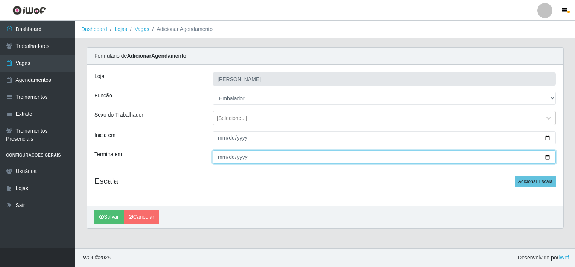
click at [548, 156] on input "Termina em" at bounding box center [384, 156] width 343 height 13
type input "2025-09-13"
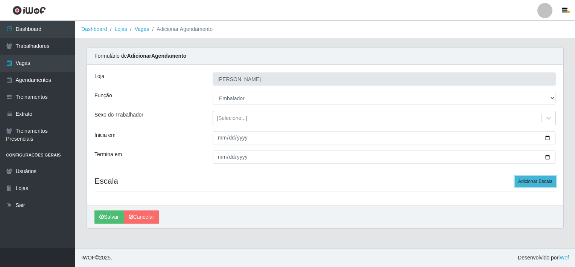
click at [529, 181] on button "Adicionar Escala" at bounding box center [535, 181] width 41 height 11
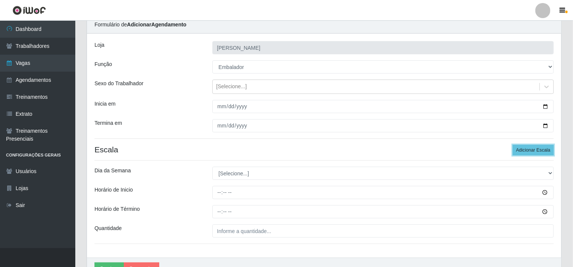
scroll to position [72, 0]
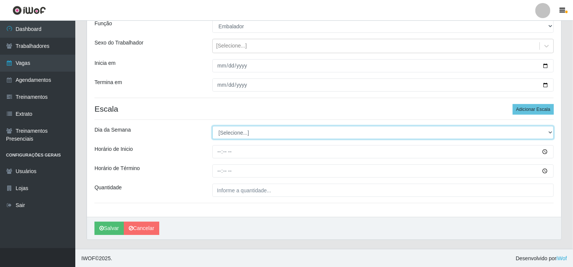
click at [242, 132] on select "[Selecione...] Segunda Terça Quarta Quinta Sexta Sábado Domingo" at bounding box center [383, 132] width 342 height 13
select select "6"
click at [212, 126] on select "[Selecione...] Segunda Terça Quarta Quinta Sexta Sábado Domingo" at bounding box center [383, 132] width 342 height 13
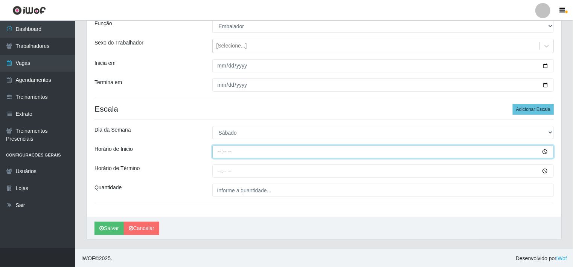
click at [250, 154] on input "Horário de Inicio" at bounding box center [383, 151] width 342 height 13
type input "07:00"
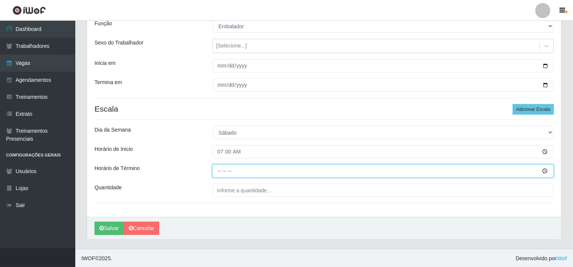
type input "13:00"
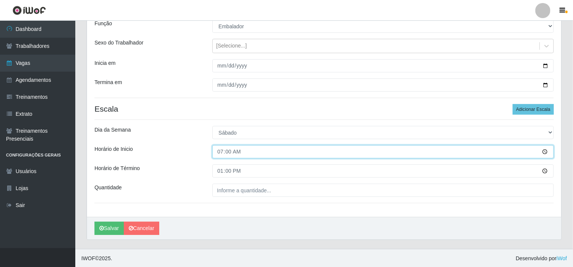
click at [224, 151] on input "07:00" at bounding box center [383, 151] width 342 height 13
type input "08:00"
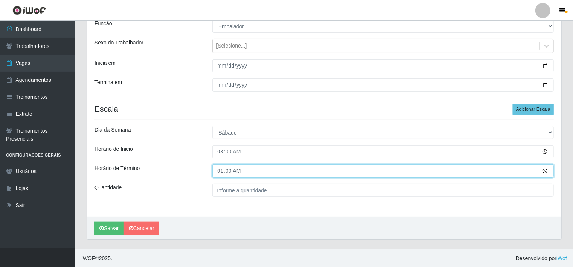
type input "14:00"
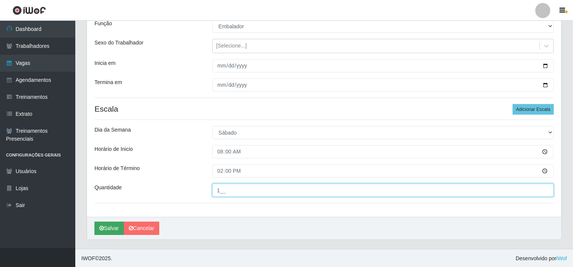
type input "1__"
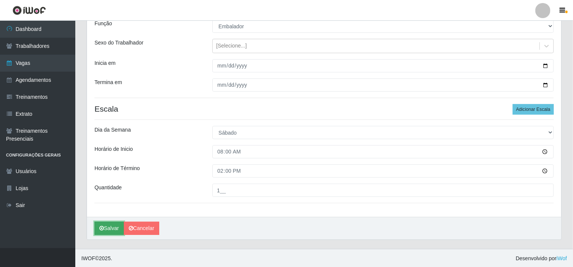
click at [106, 230] on button "Salvar" at bounding box center [108, 227] width 29 height 13
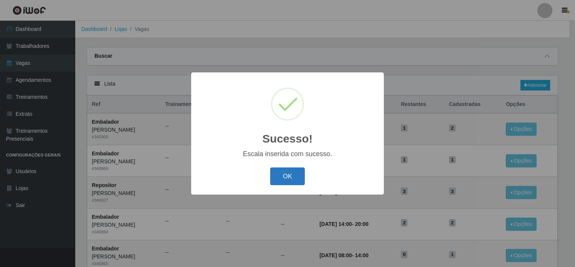
click at [297, 174] on button "OK" at bounding box center [287, 176] width 35 height 18
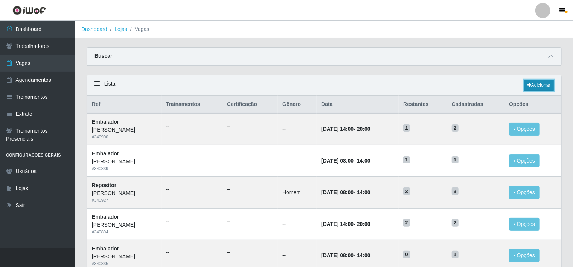
click at [542, 81] on link "Adicionar" at bounding box center [539, 85] width 30 height 11
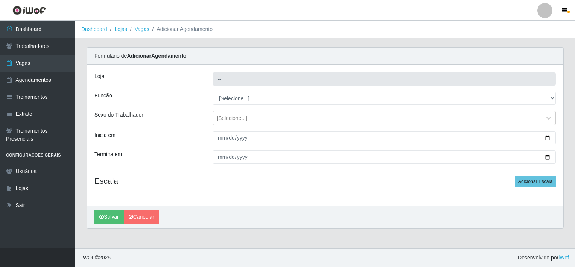
type input "[PERSON_NAME]"
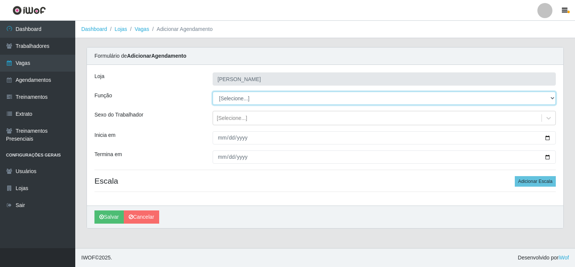
click at [248, 99] on select "[Selecione...] ASG ASG + ASG ++ Balconista de Açougue Balconista de Açougue + B…" at bounding box center [384, 97] width 343 height 13
select select "1"
click at [213, 91] on select "[Selecione...] ASG ASG + ASG ++ Balconista de Açougue Balconista de Açougue + B…" at bounding box center [384, 97] width 343 height 13
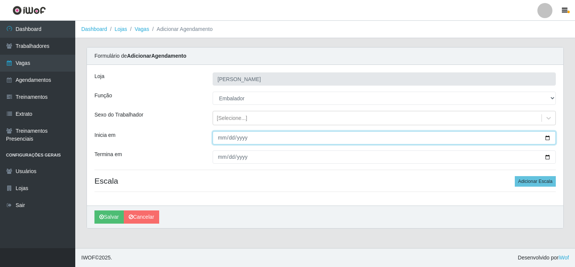
click at [548, 136] on input "Inicia em" at bounding box center [384, 137] width 343 height 13
type input "2025-09-01"
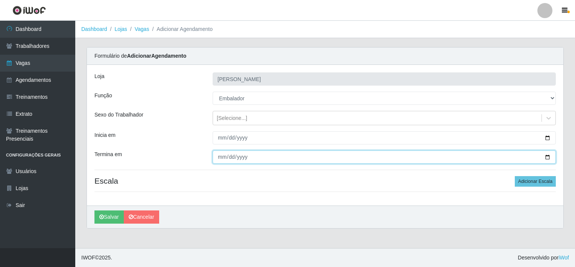
click at [547, 157] on input "Termina em" at bounding box center [384, 156] width 343 height 13
type input "2025-09-01"
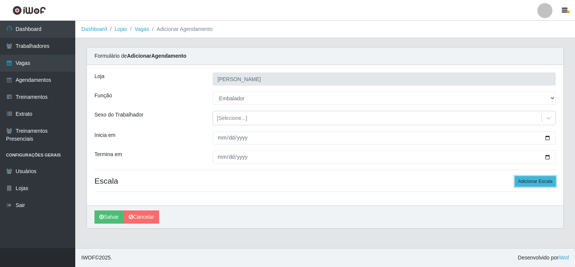
click at [527, 181] on button "Adicionar Escala" at bounding box center [535, 181] width 41 height 11
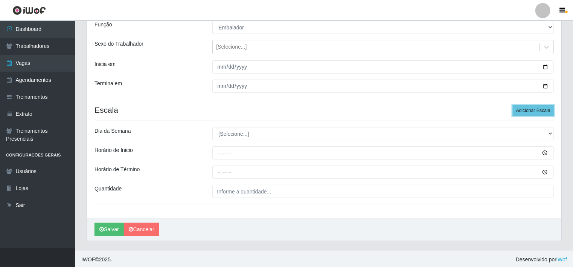
scroll to position [72, 0]
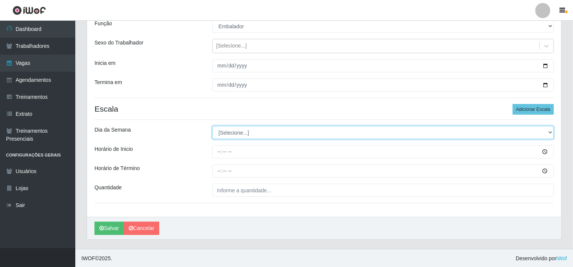
click at [224, 133] on select "[Selecione...] Segunda Terça Quarta Quinta Sexta Sábado Domingo" at bounding box center [383, 132] width 342 height 13
select select "1"
click at [212, 126] on select "[Selecione...] Segunda Terça Quarta Quinta Sexta Sábado Domingo" at bounding box center [383, 132] width 342 height 13
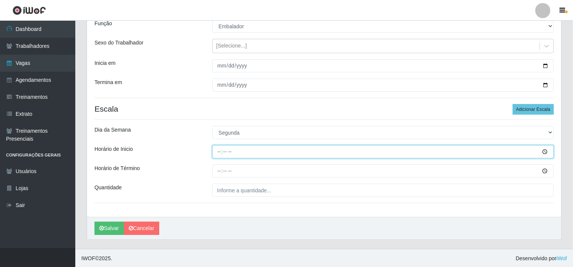
click at [236, 154] on input "Horário de Inicio" at bounding box center [383, 151] width 342 height 13
type input "14:00"
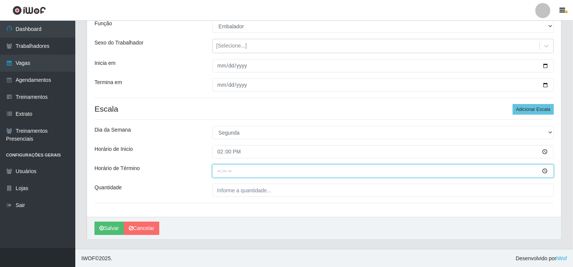
type input "20:00"
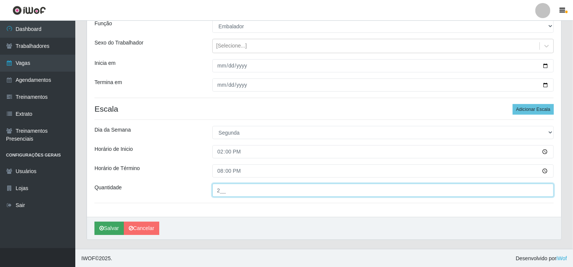
type input "2__"
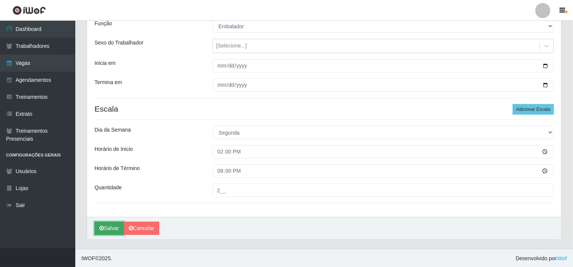
click at [106, 226] on button "Salvar" at bounding box center [108, 227] width 29 height 13
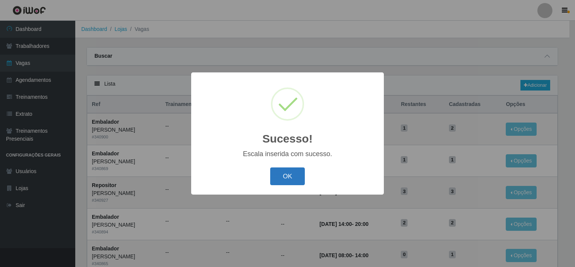
click at [278, 177] on button "OK" at bounding box center [287, 176] width 35 height 18
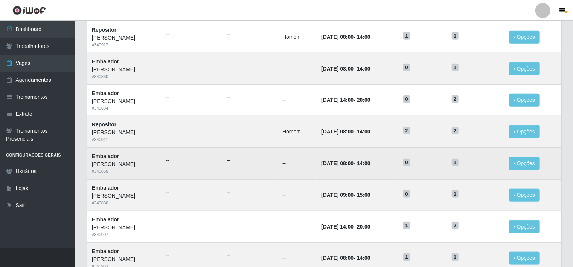
scroll to position [369, 0]
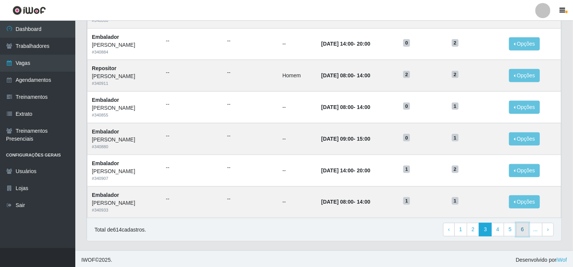
click at [527, 227] on link "6" at bounding box center [522, 229] width 13 height 14
